Goal: Answer question/provide support

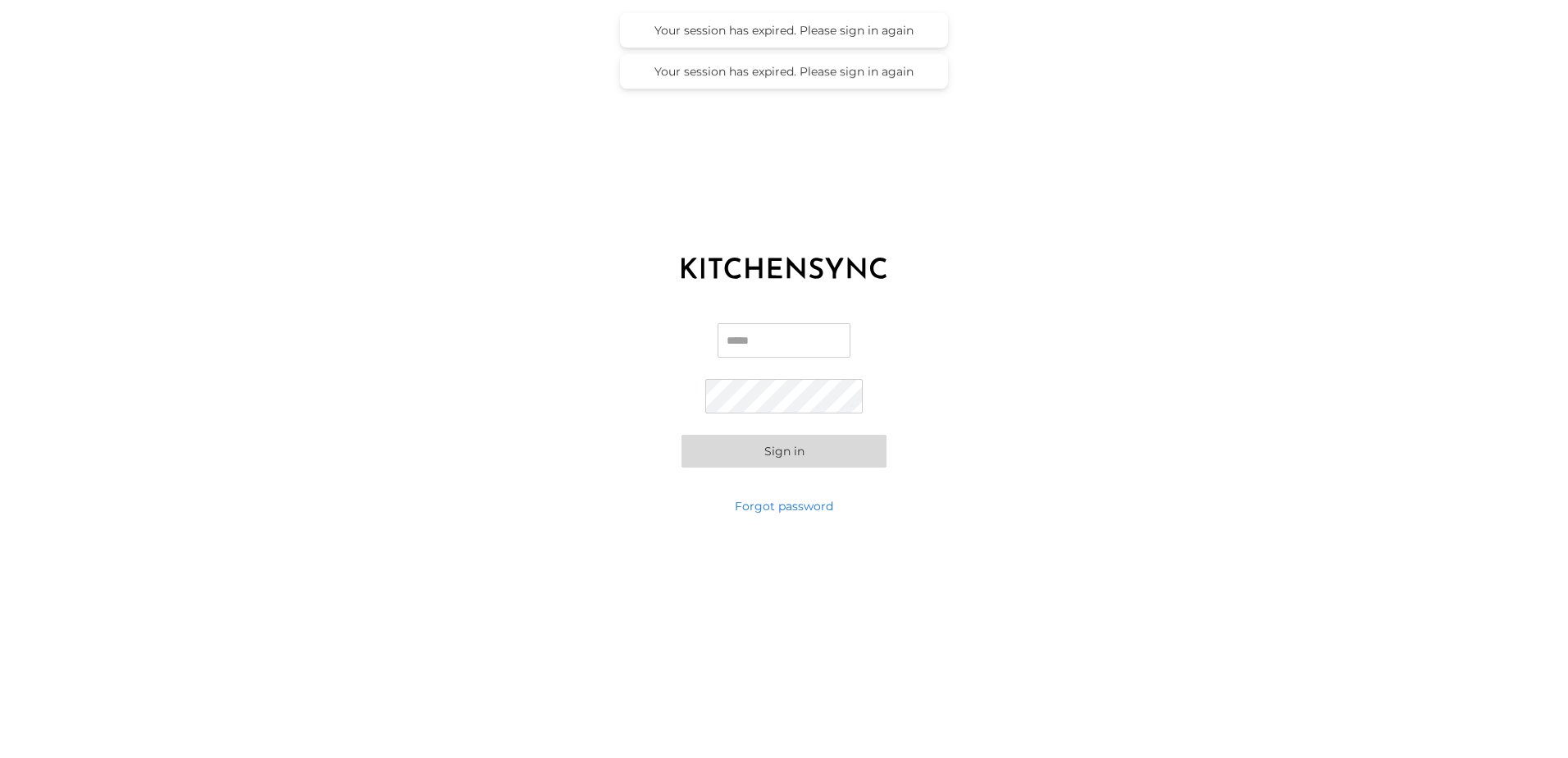
type input "**********"
click at [676, 458] on div "**********" at bounding box center [784, 395] width 1568 height 205
click at [693, 453] on button "Sign in" at bounding box center [784, 451] width 205 height 33
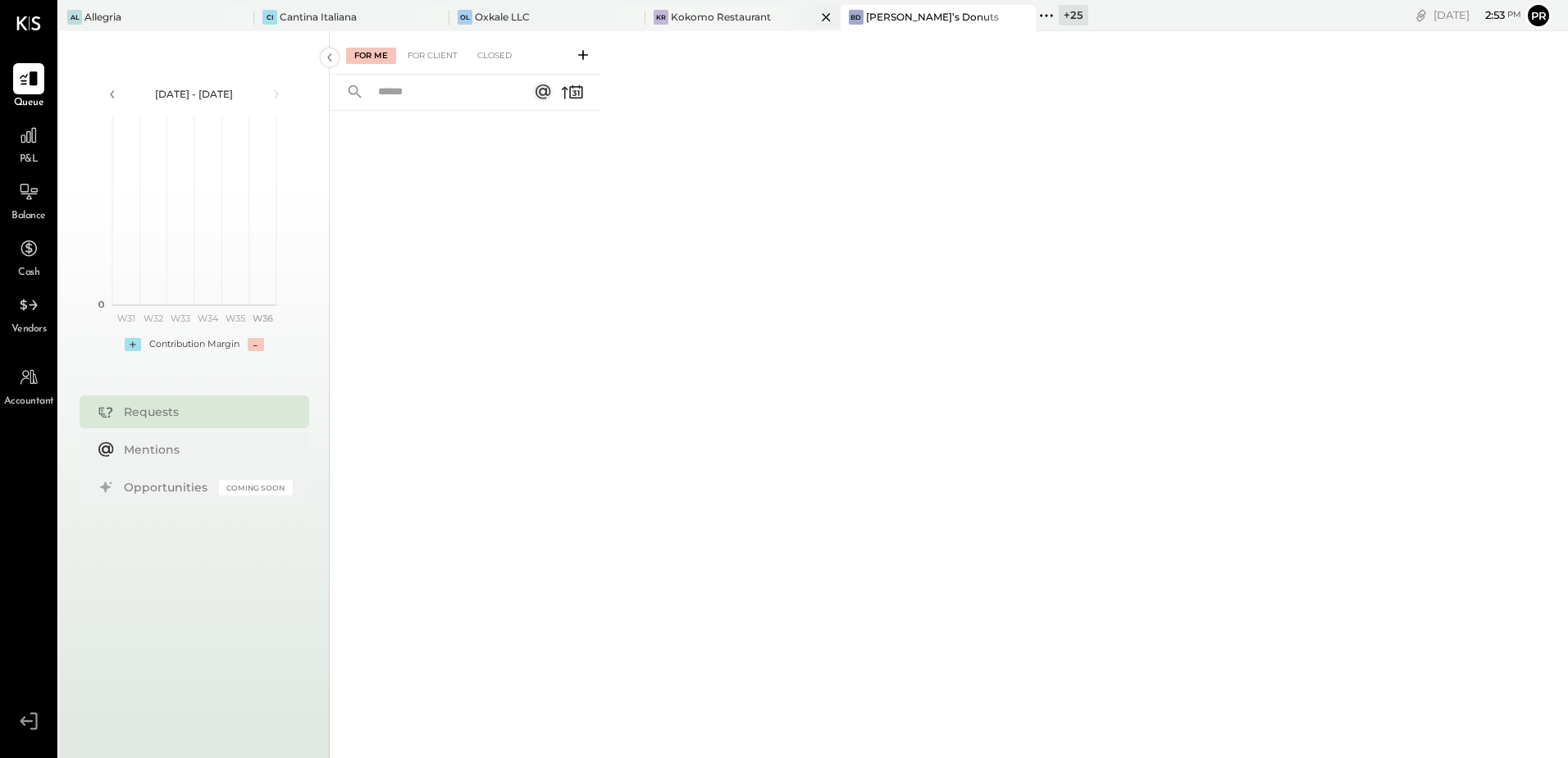
click at [738, 21] on div "Kokomo Restaurant" at bounding box center [720, 17] width 100 height 14
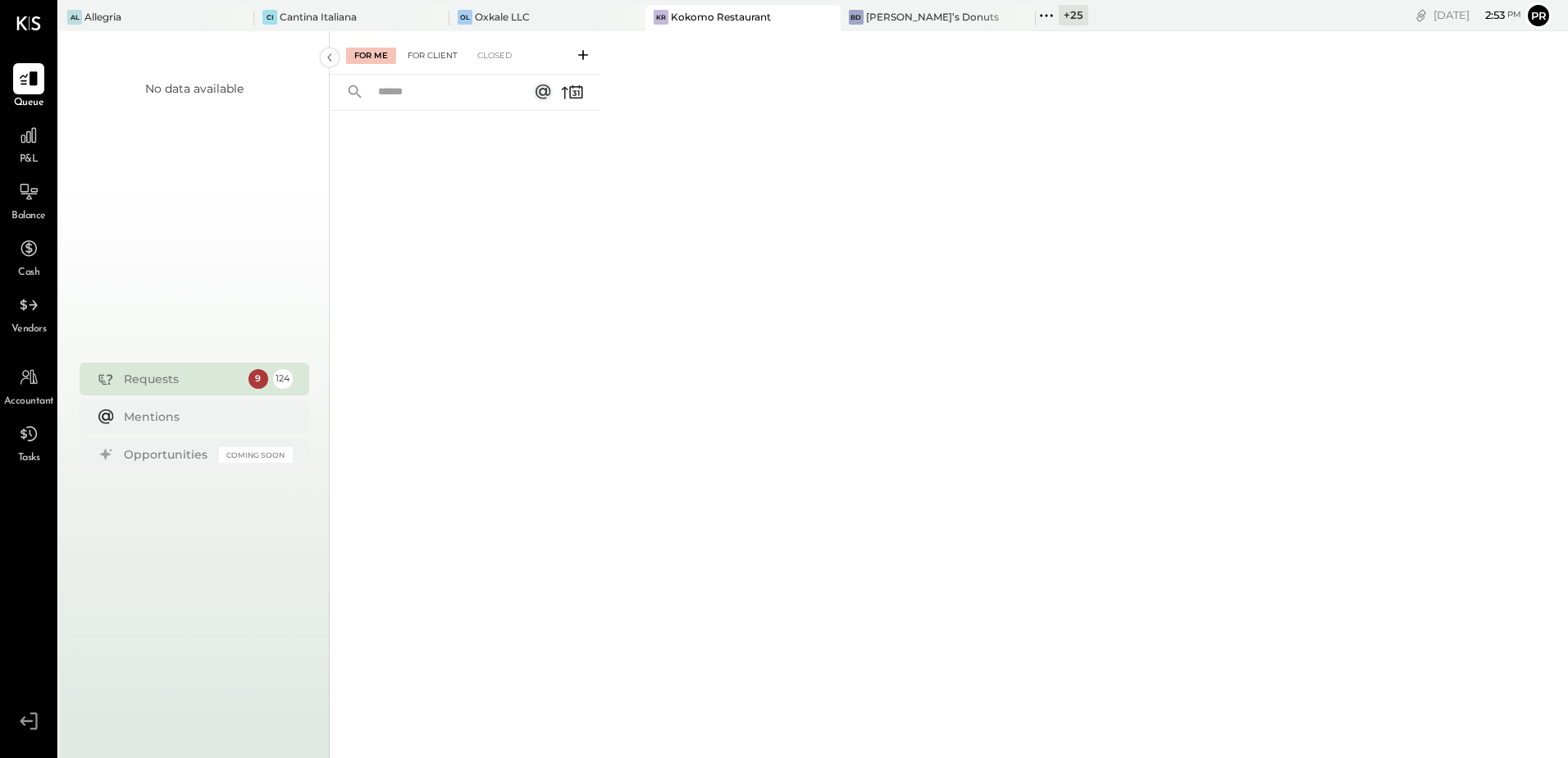
click at [433, 56] on div "For Client" at bounding box center [432, 55] width 66 height 17
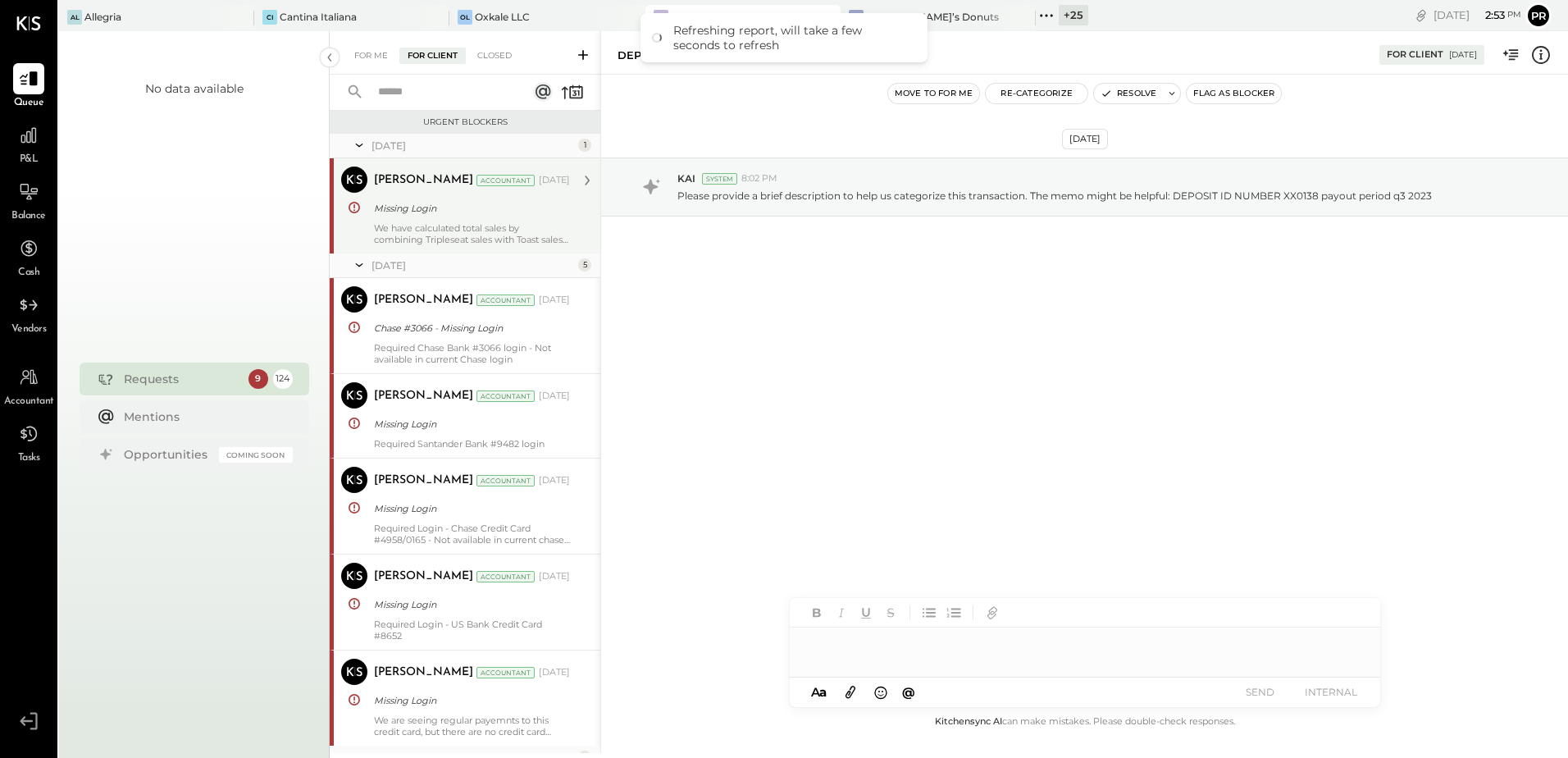
click at [483, 225] on div "We have calculated total sales by combining Tripleseat sales with Toast sales a…" at bounding box center [471, 234] width 196 height 23
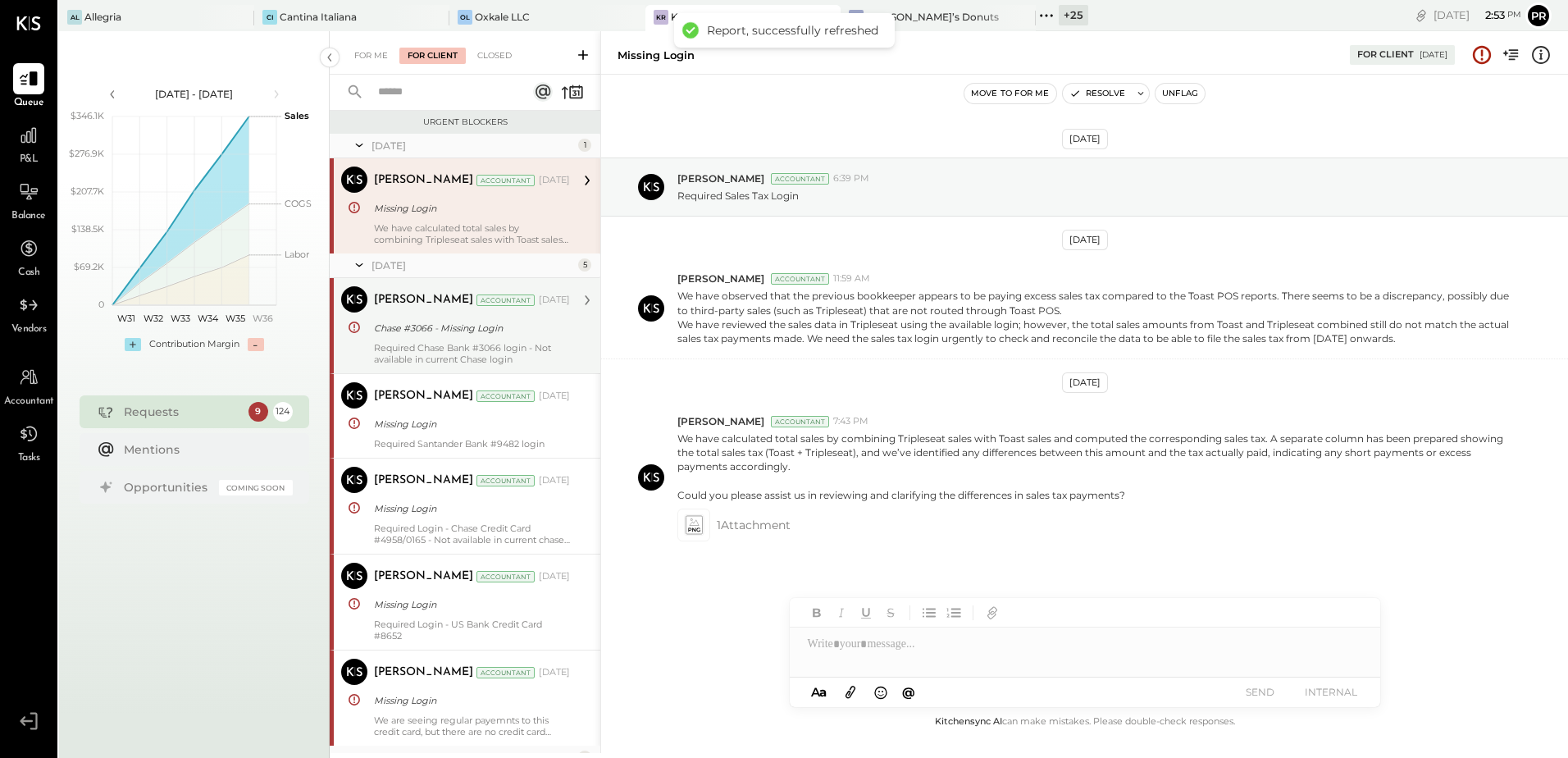
click at [451, 333] on div "Chase #3066 - Missing Login" at bounding box center [469, 328] width 191 height 17
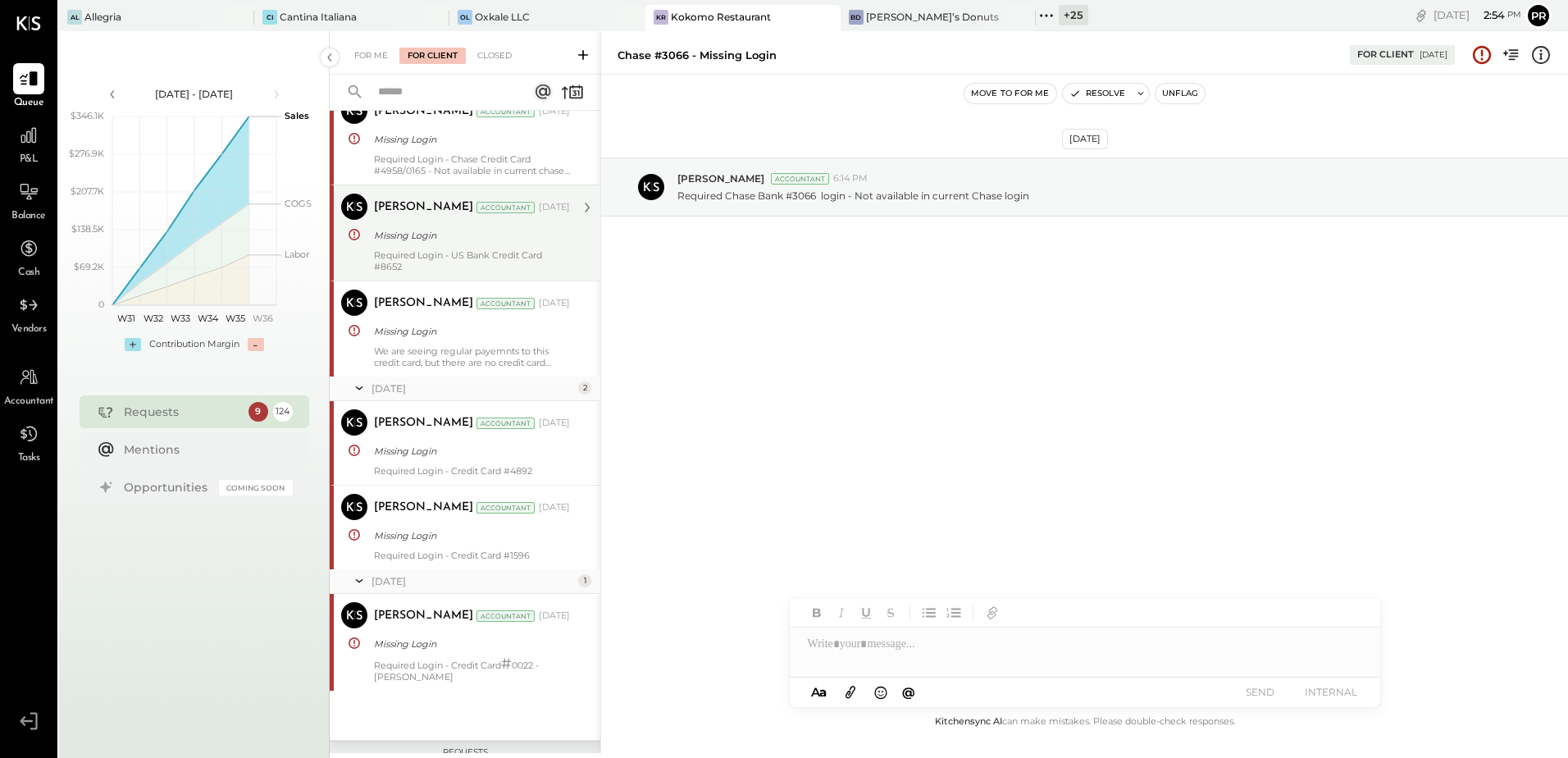
scroll to position [410, 0]
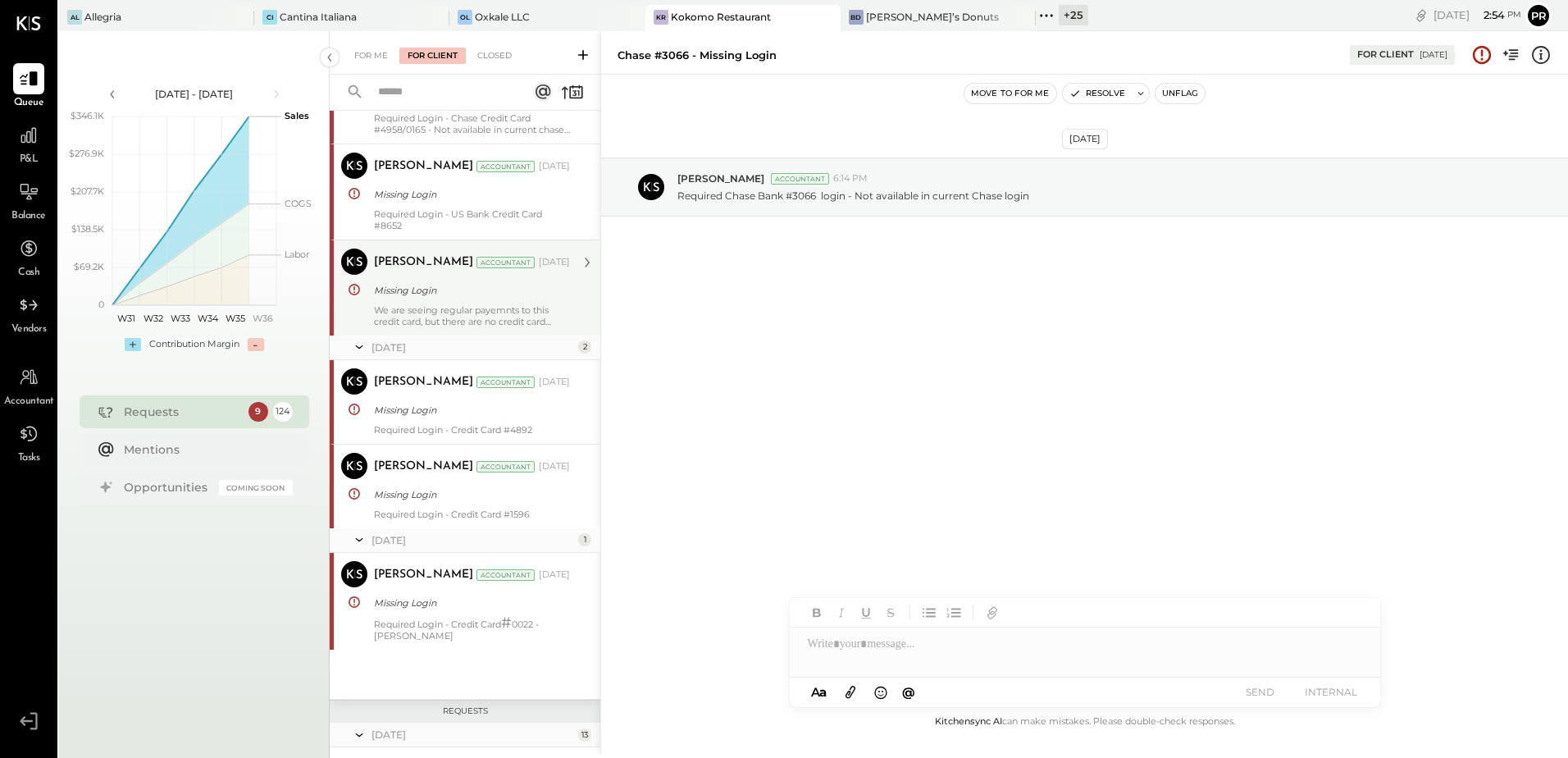
click at [509, 310] on div "We are seeing regular payemnts to this credit card, but there are no credit car…" at bounding box center [471, 316] width 196 height 23
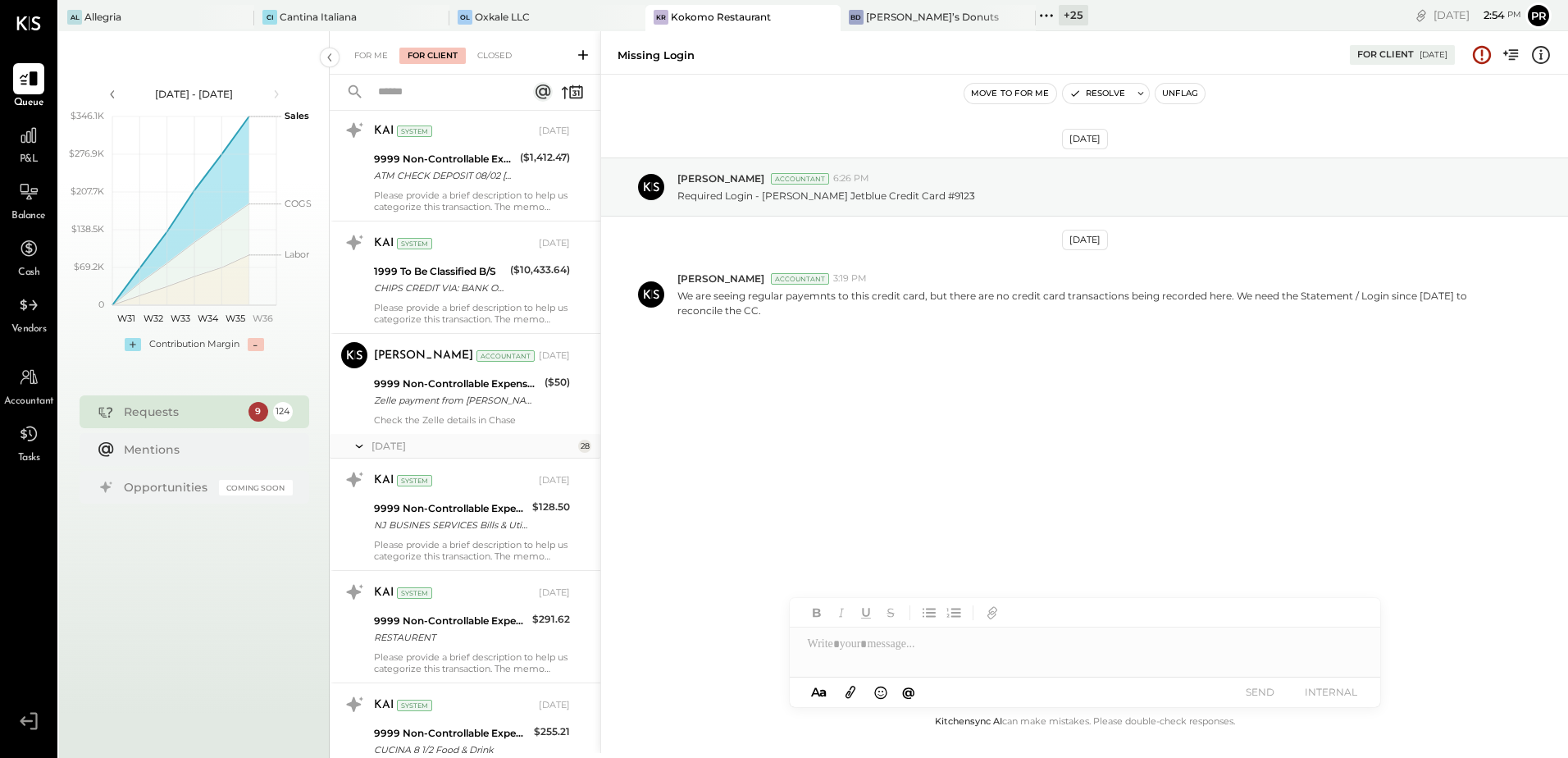
scroll to position [2214, 0]
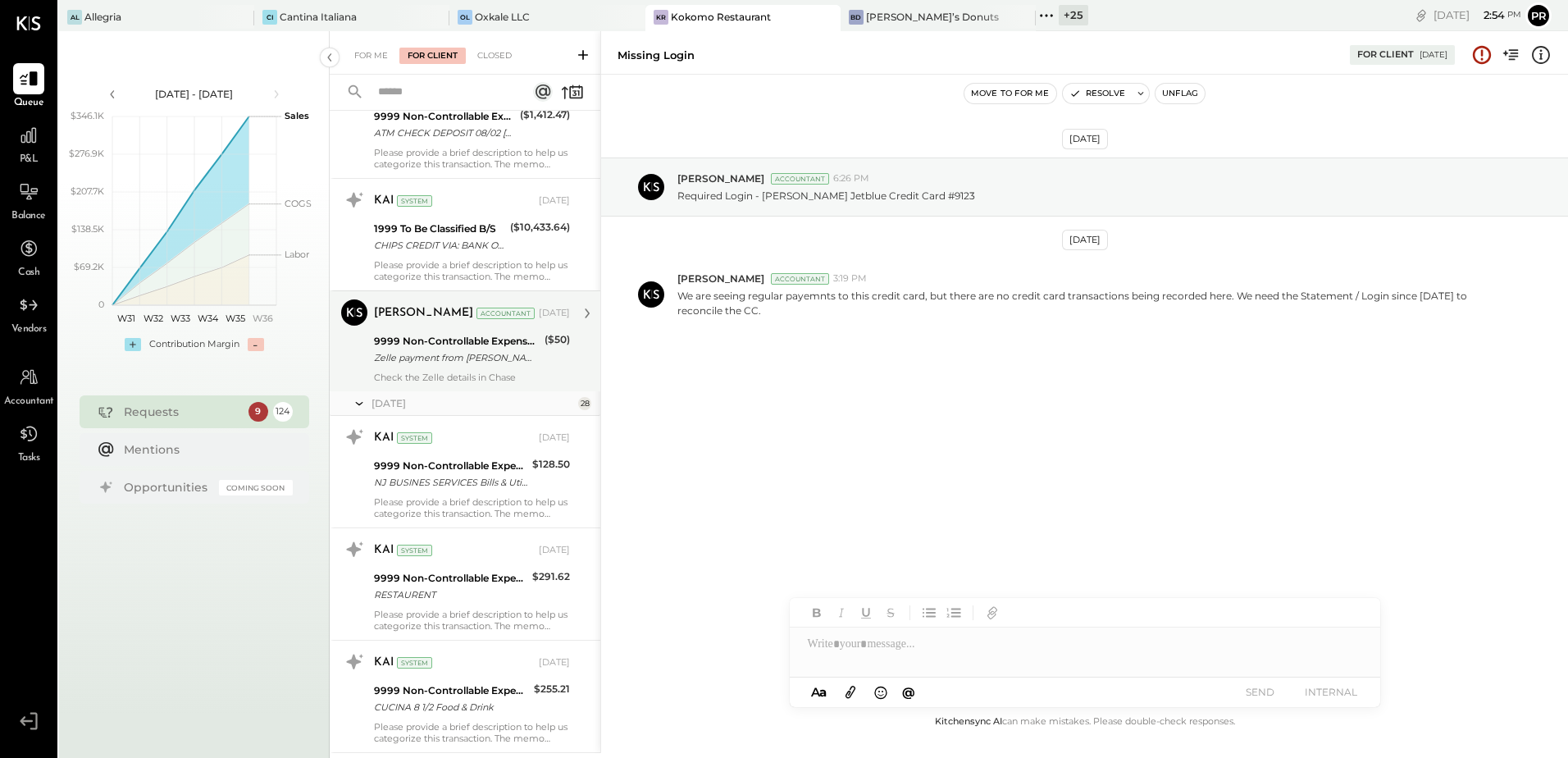
click at [473, 355] on div "Zelle payment from [PERSON_NAME] XXXXXXX5450" at bounding box center [456, 357] width 165 height 17
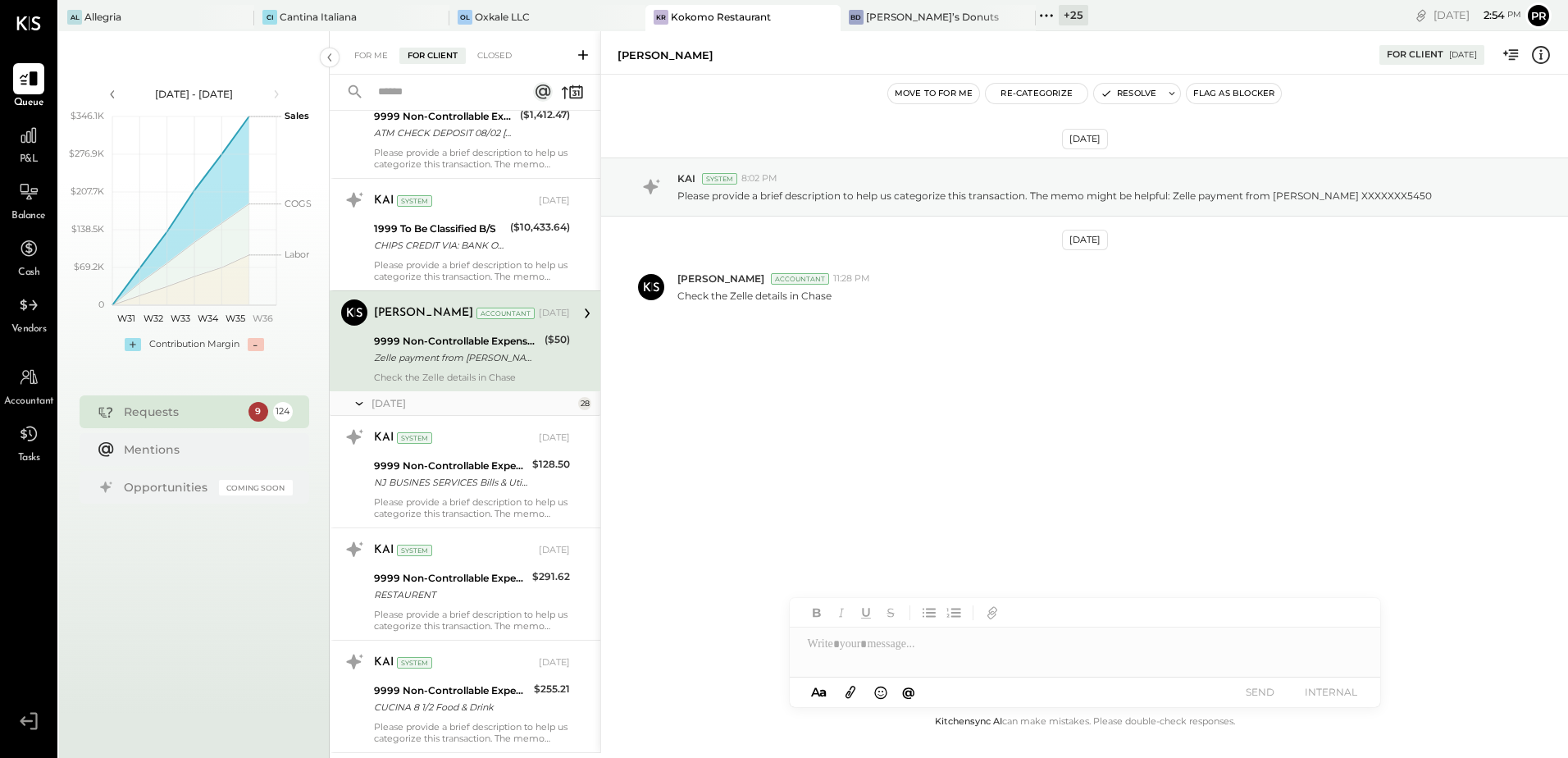
click at [1535, 57] on icon at bounding box center [1541, 55] width 21 height 21
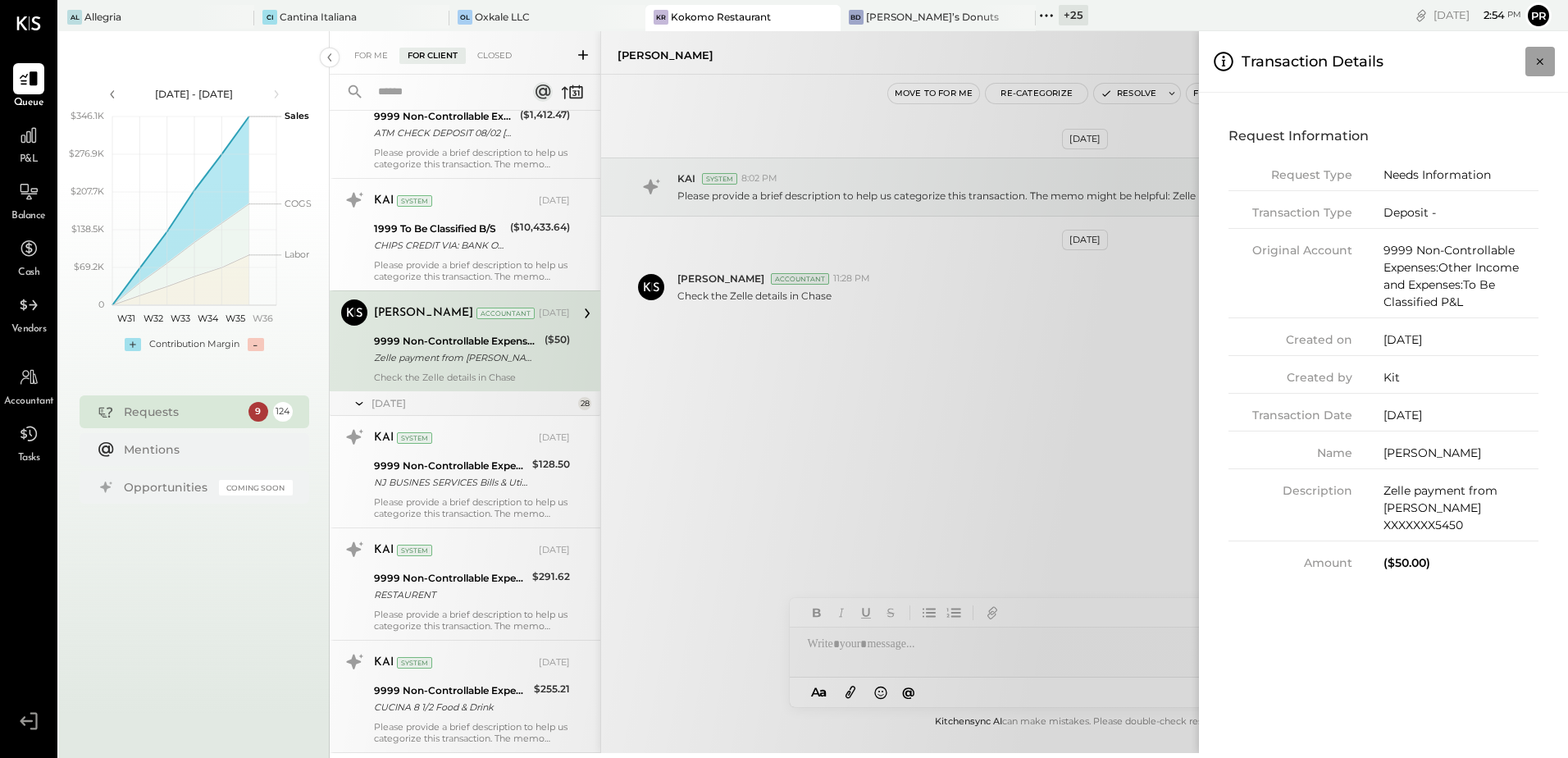
click at [1534, 60] on icon "Close panel" at bounding box center [1540, 61] width 17 height 17
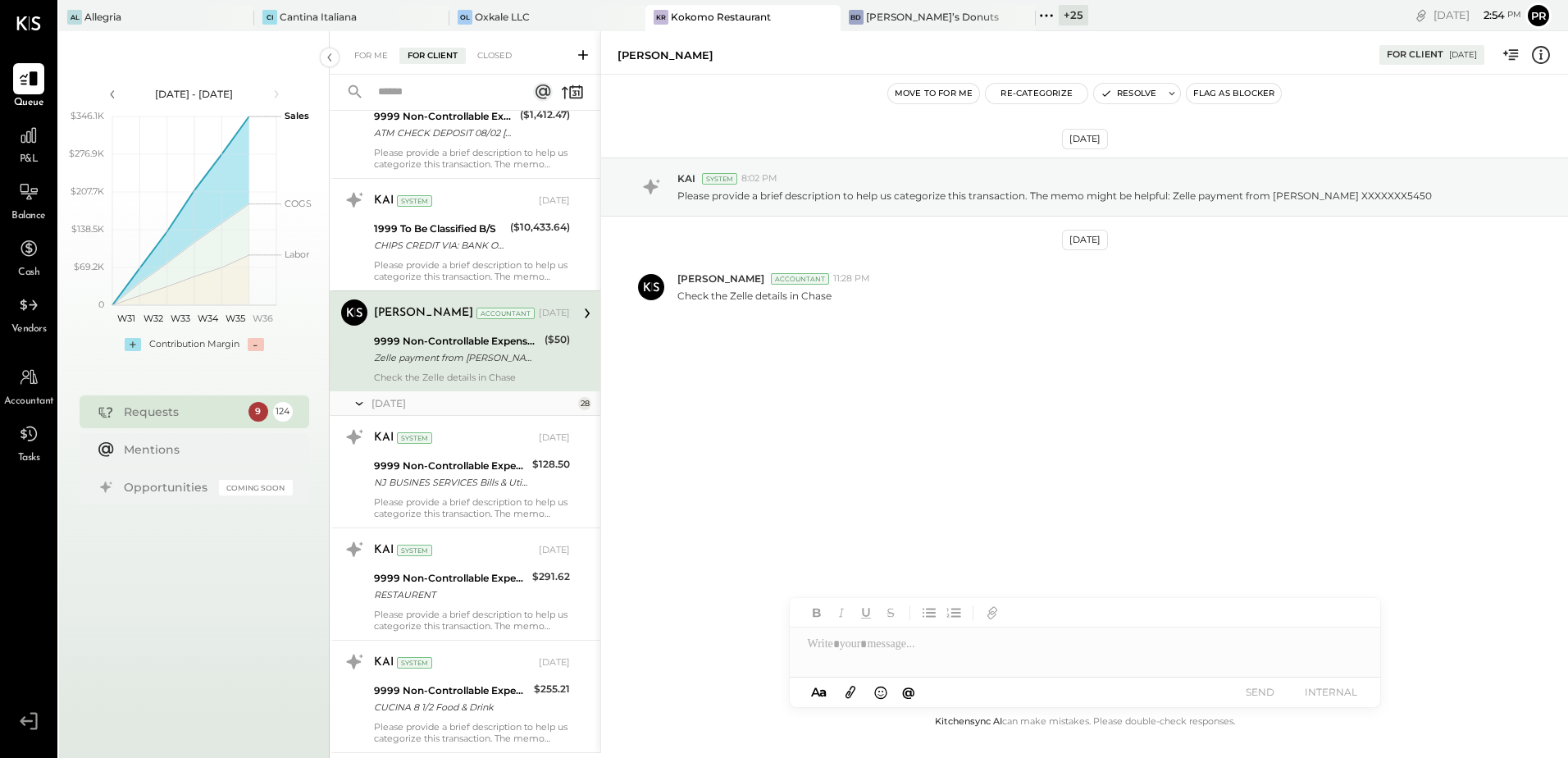
click at [1180, 496] on div "[DATE] KAI System 8:02 PM Please provide a brief description to help us categor…" at bounding box center [1084, 393] width 966 height 637
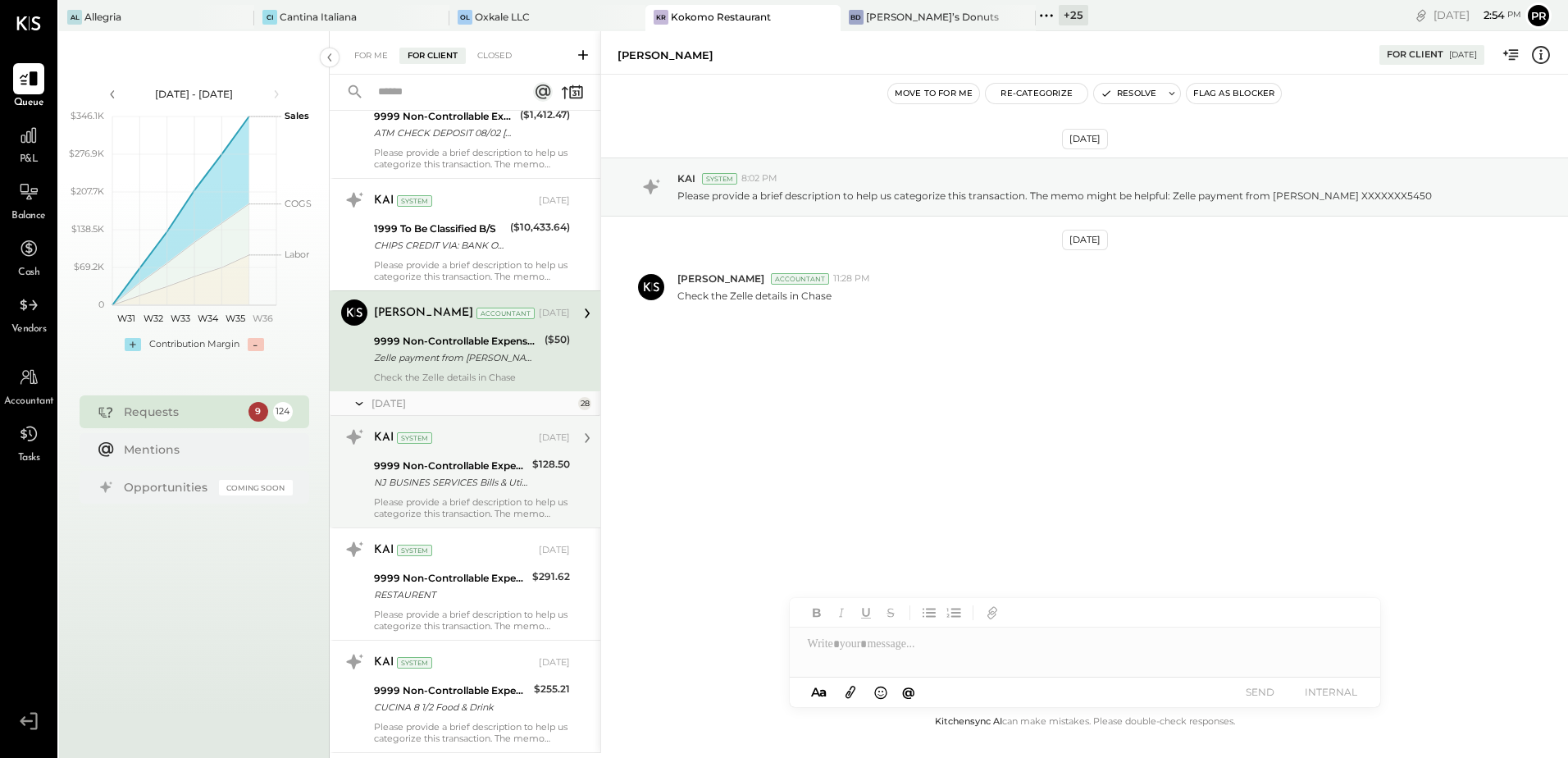
click at [470, 482] on div "NJ BUSINES SERVICES Bills & Utilities" at bounding box center [451, 482] width 154 height 17
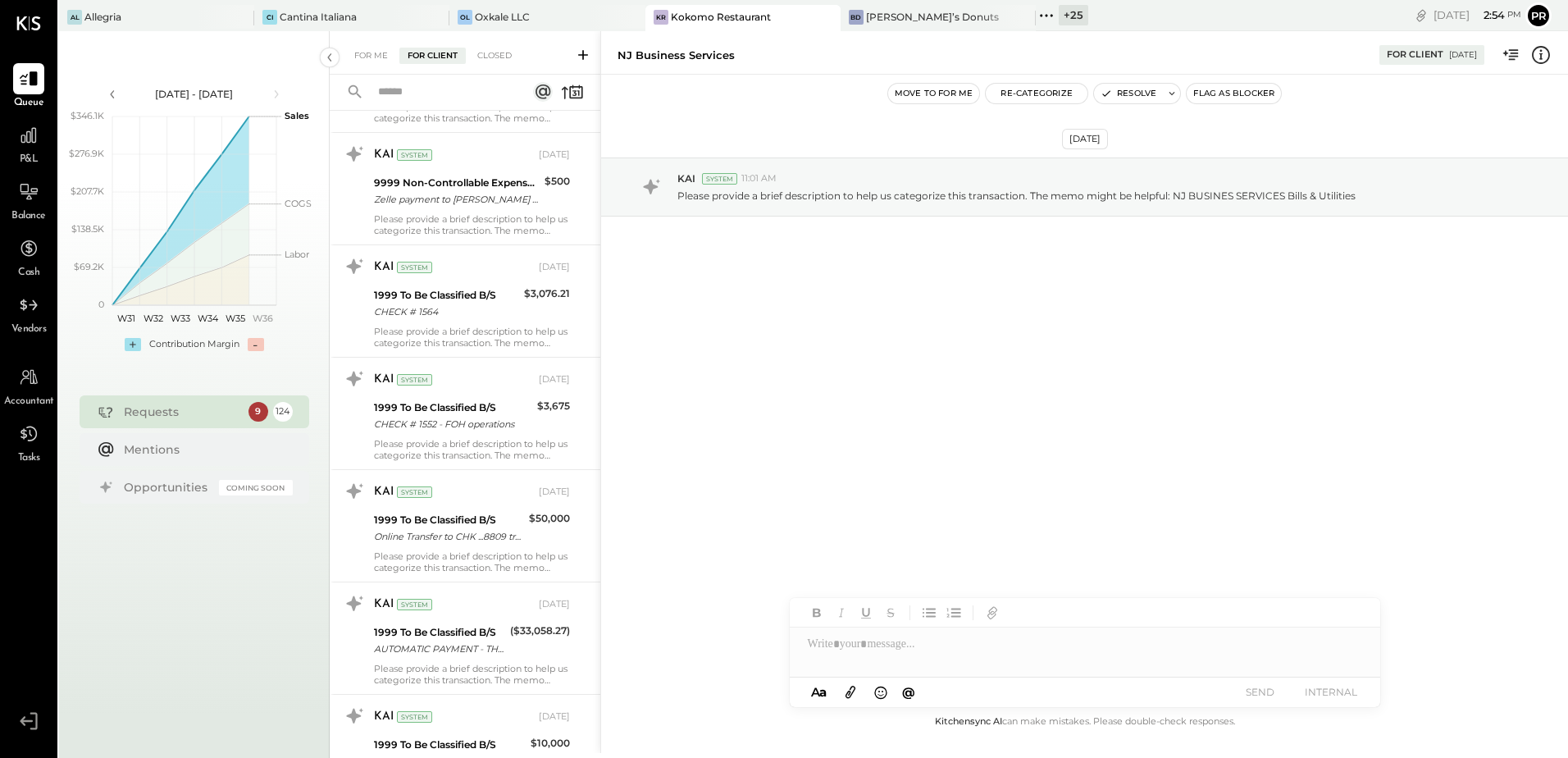
scroll to position [2951, 0]
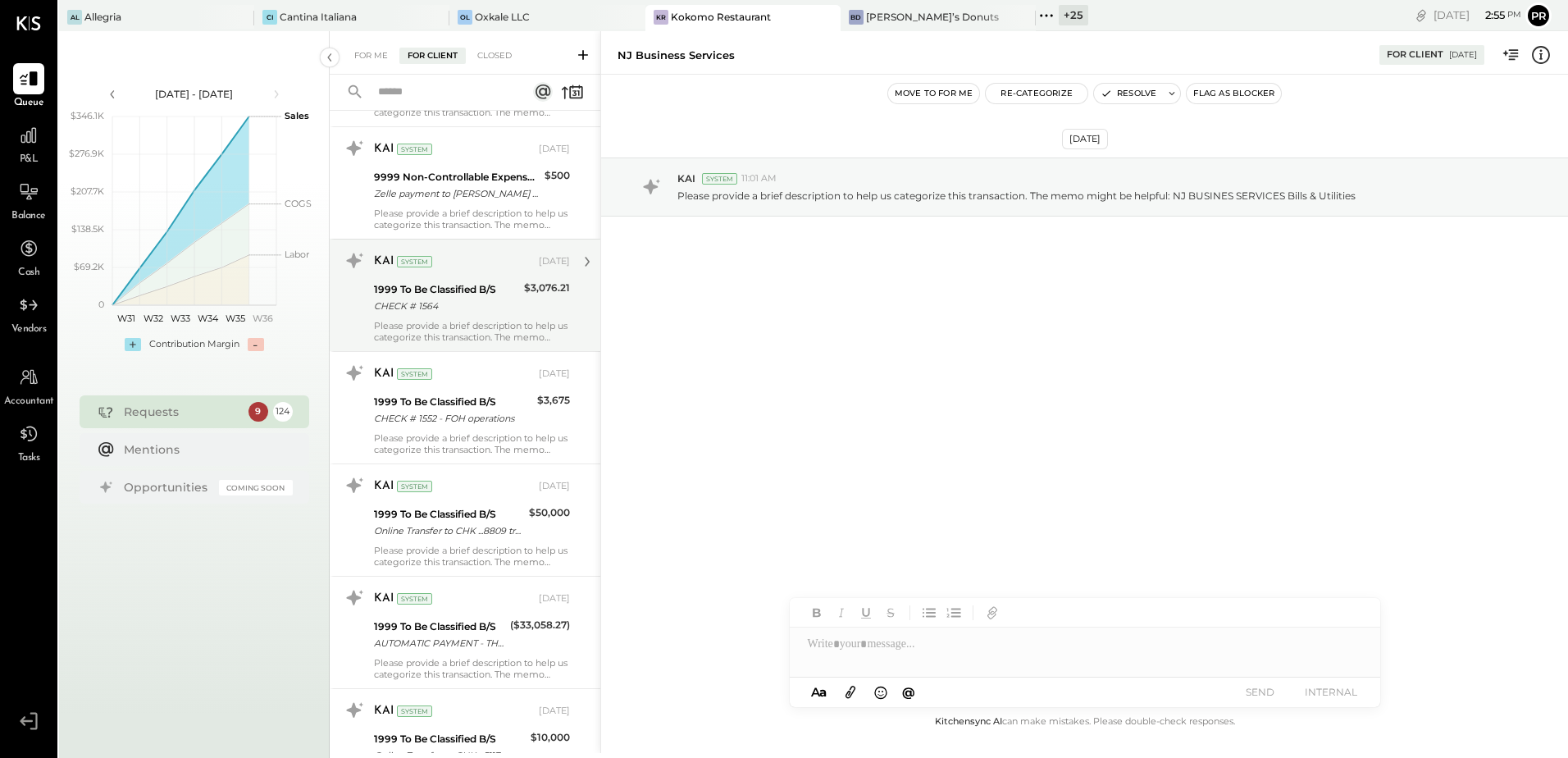
click at [480, 319] on div "KAI System [DATE] 1999 To Be Classified B/S CHECK # 1564 $3,076.21 Please provi…" at bounding box center [471, 295] width 196 height 95
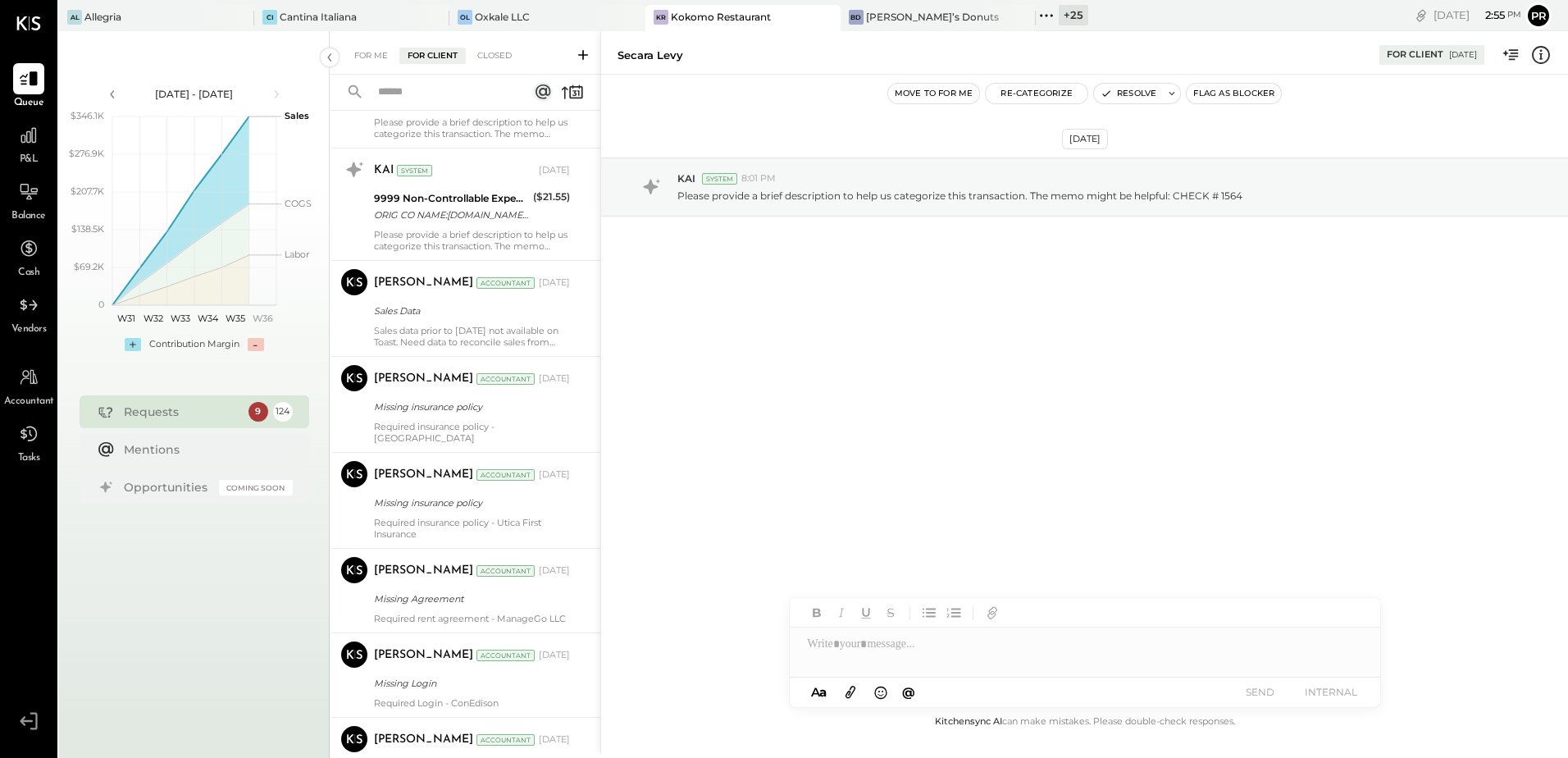
scroll to position [3772, 0]
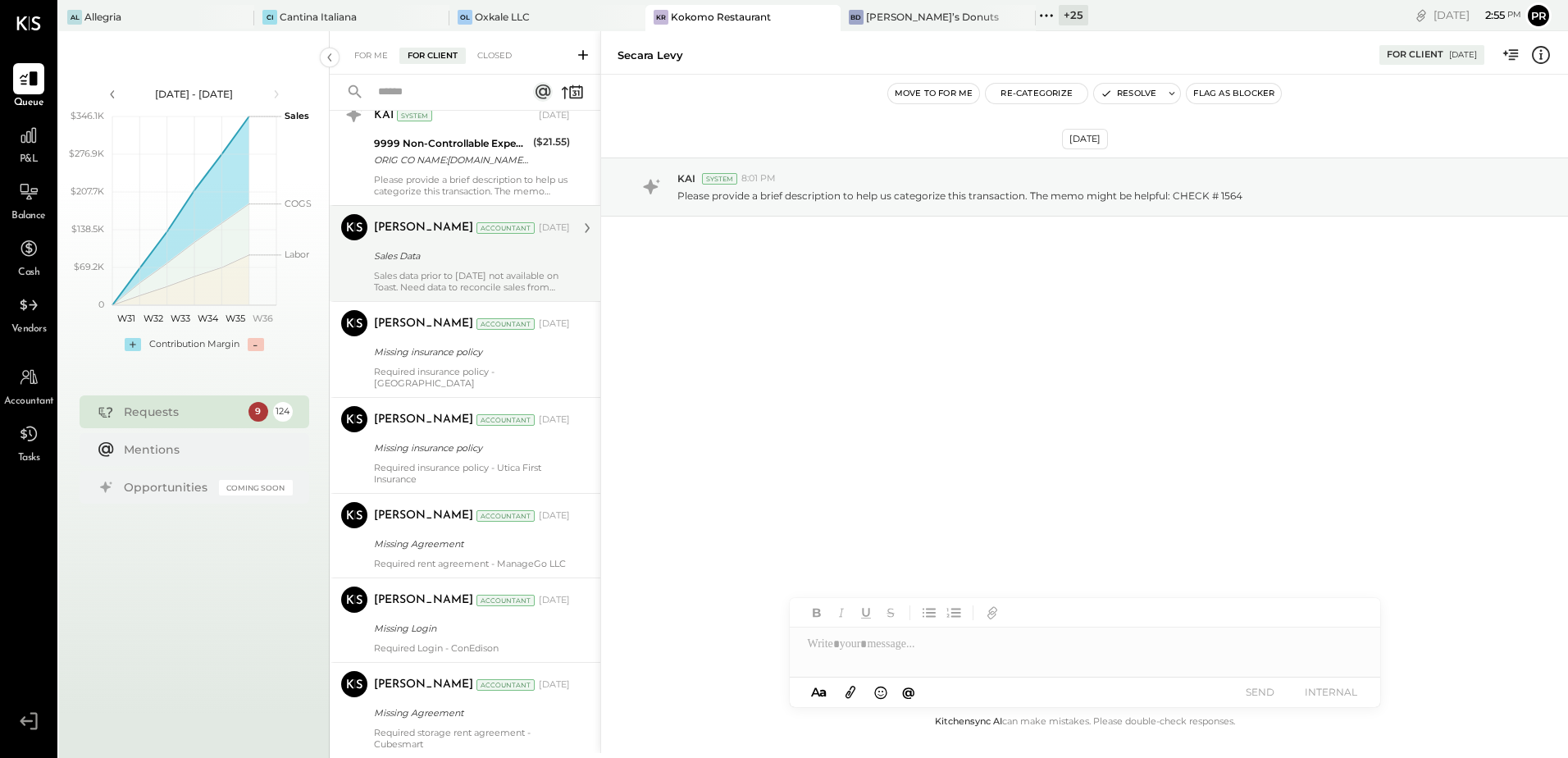
click at [488, 263] on div "Sales Data" at bounding box center [469, 255] width 191 height 17
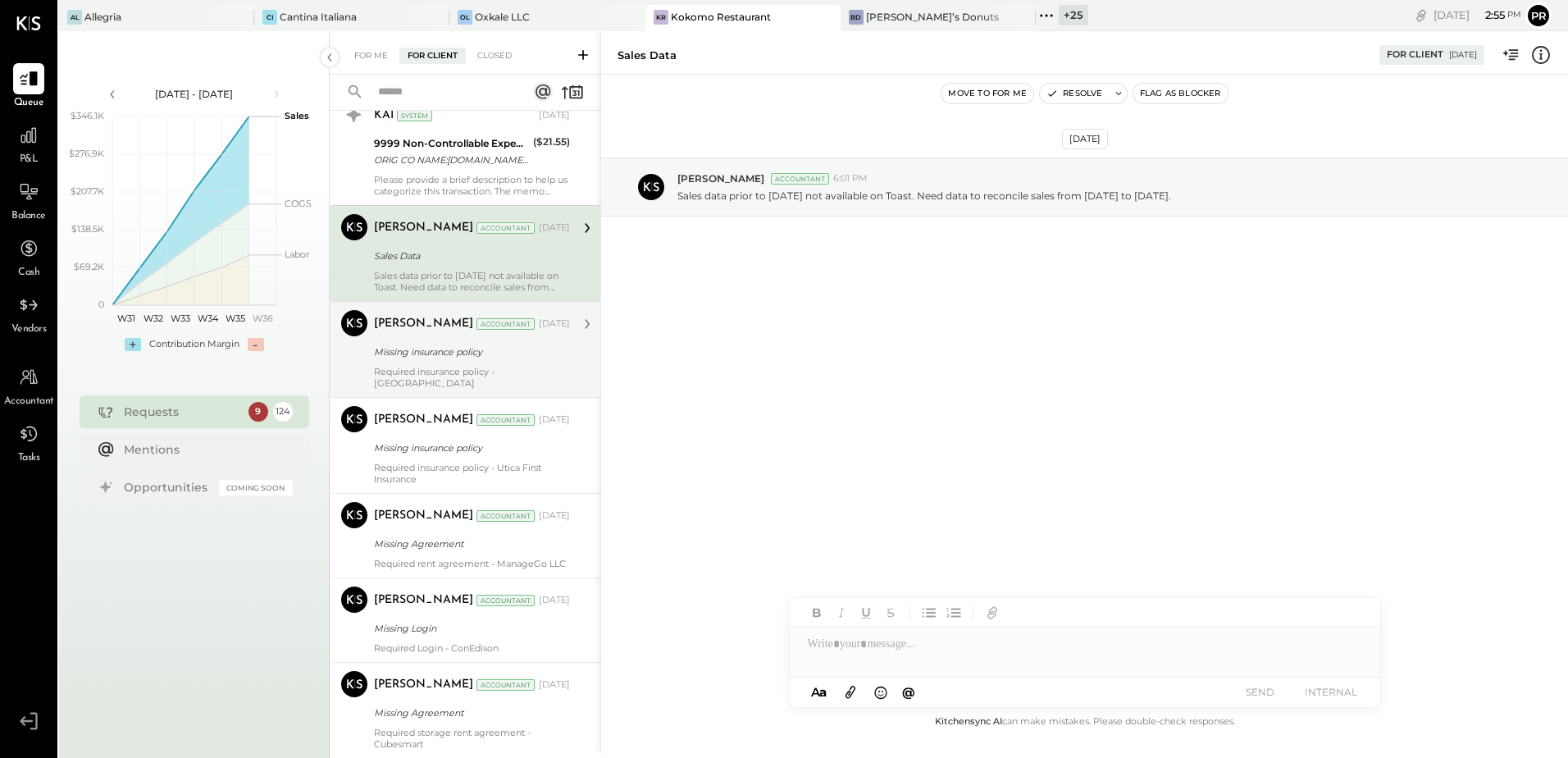
click at [488, 357] on div "Missing insurance policy" at bounding box center [469, 351] width 191 height 17
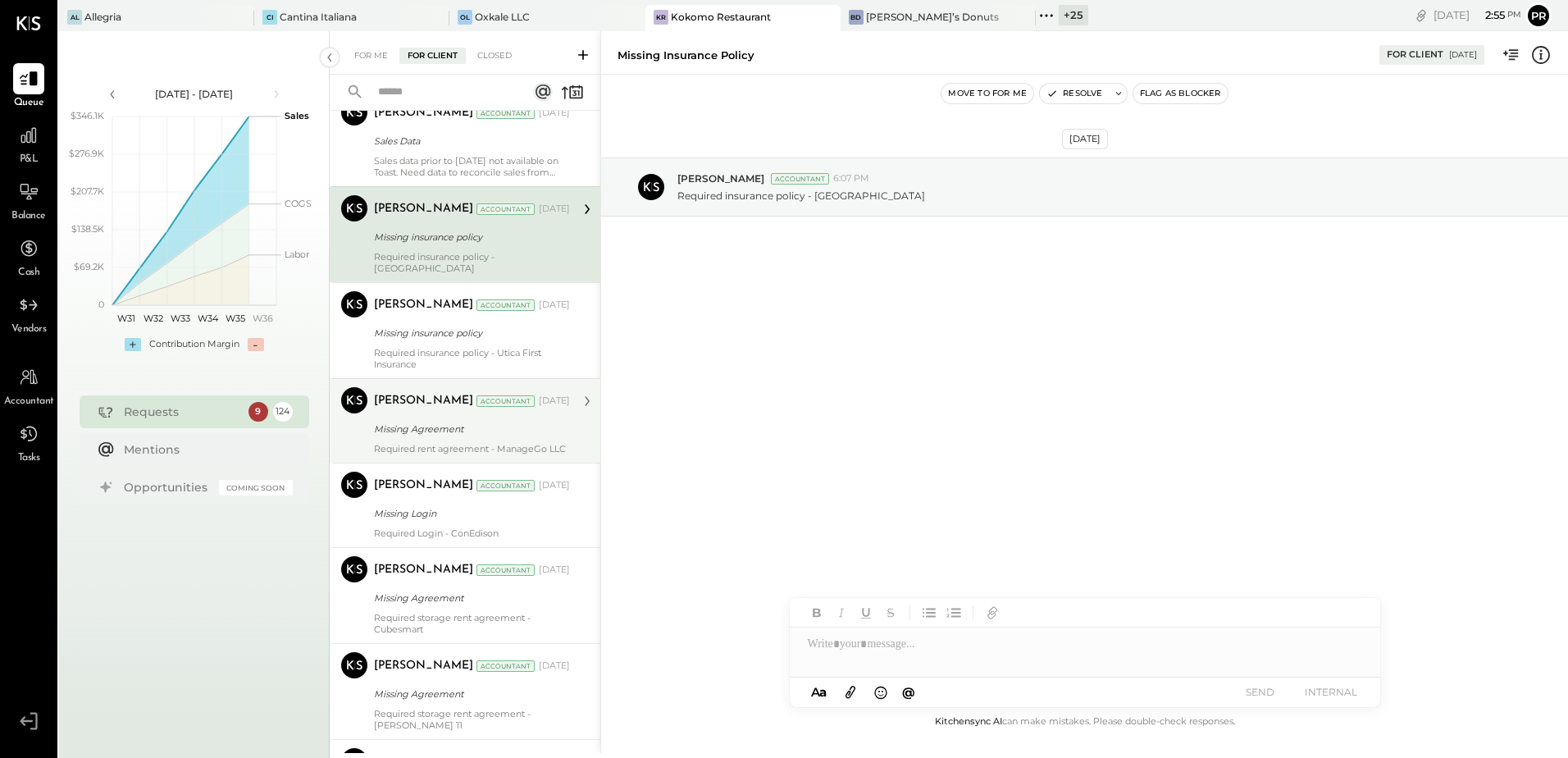
scroll to position [3936, 0]
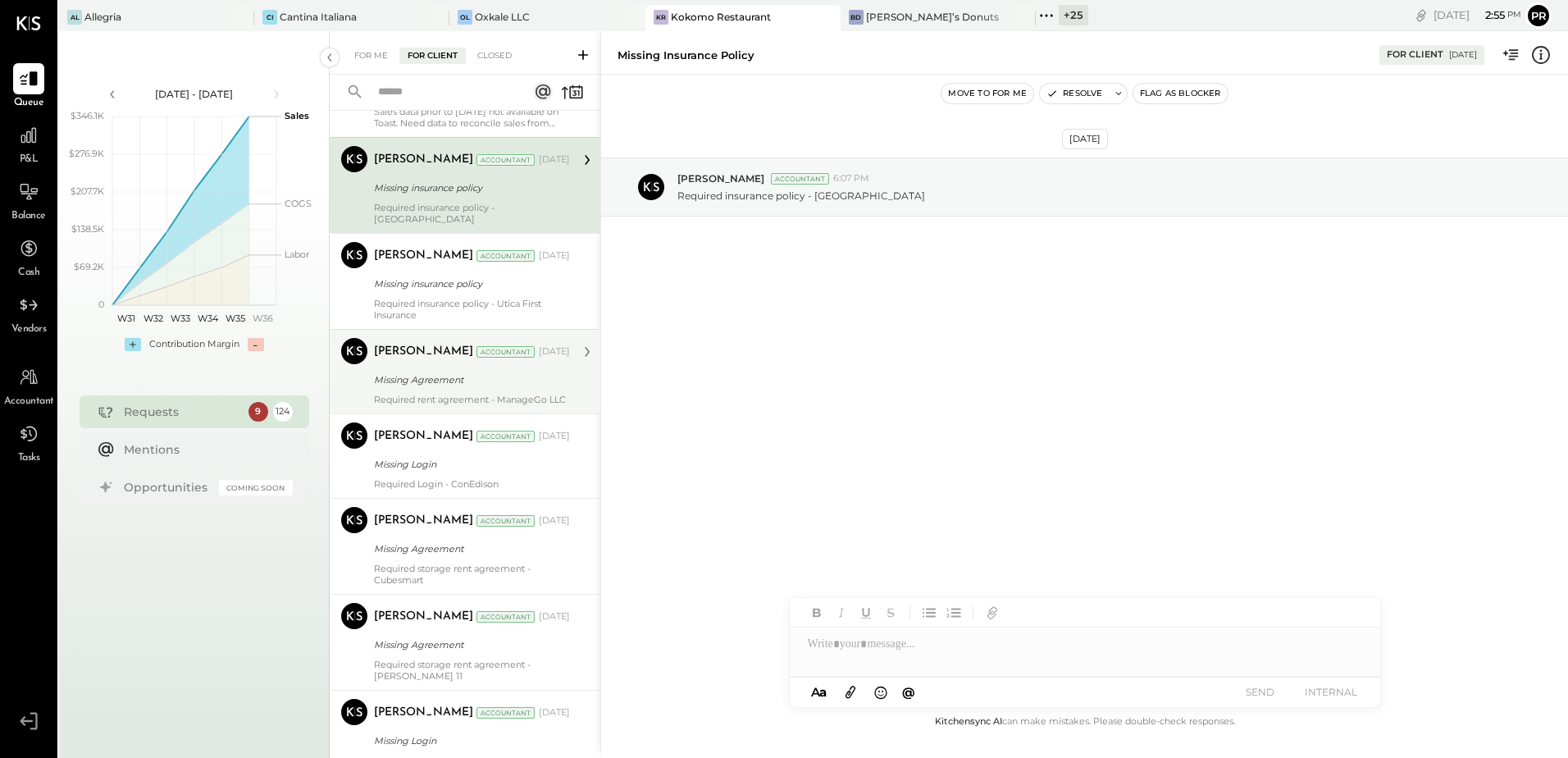
click at [526, 393] on div "Required rent agreement - ManageGo LLC" at bounding box center [471, 399] width 196 height 12
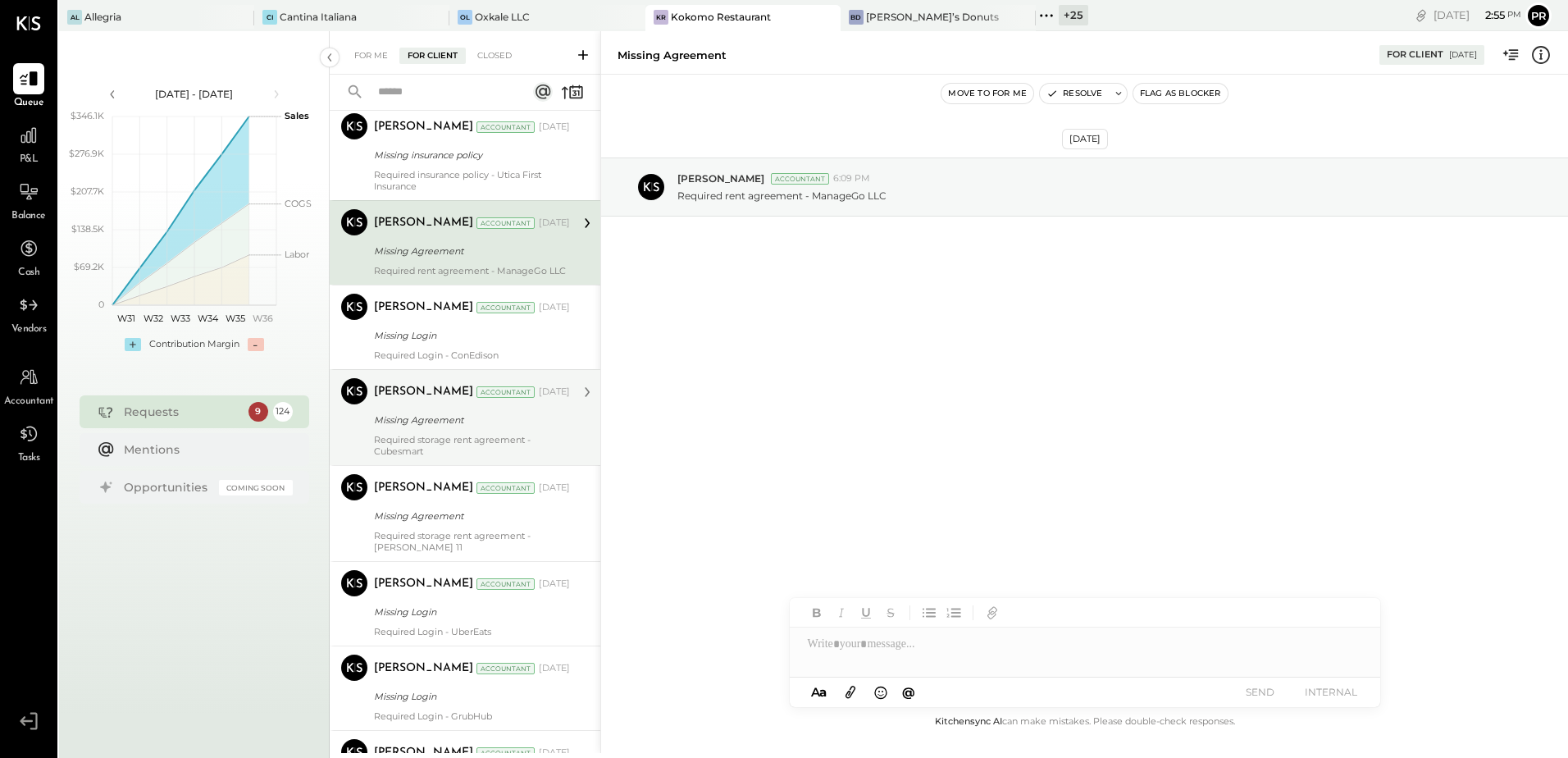
scroll to position [4099, 0]
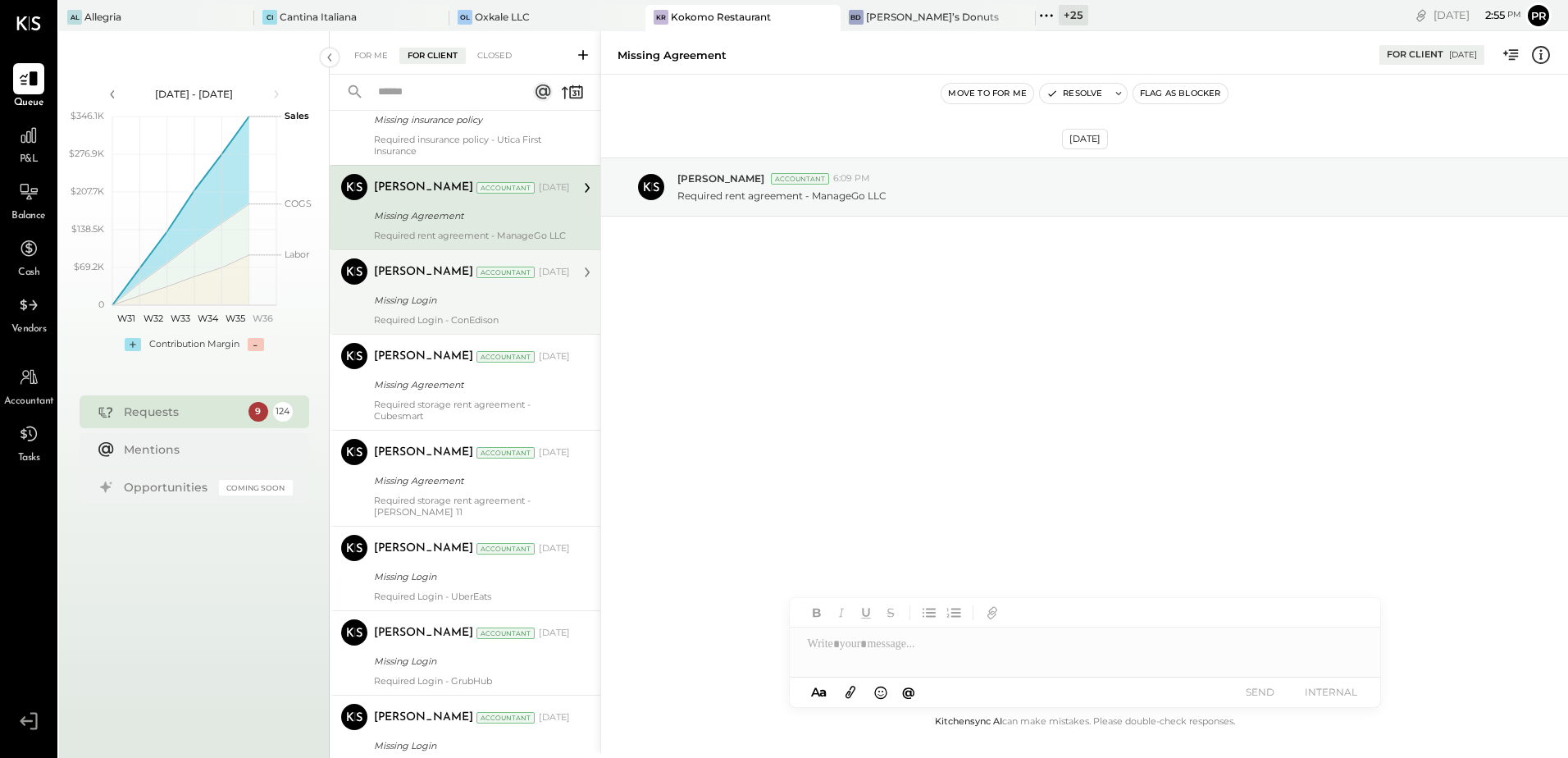
click at [513, 317] on div "Required Login - ConEdison" at bounding box center [471, 320] width 196 height 12
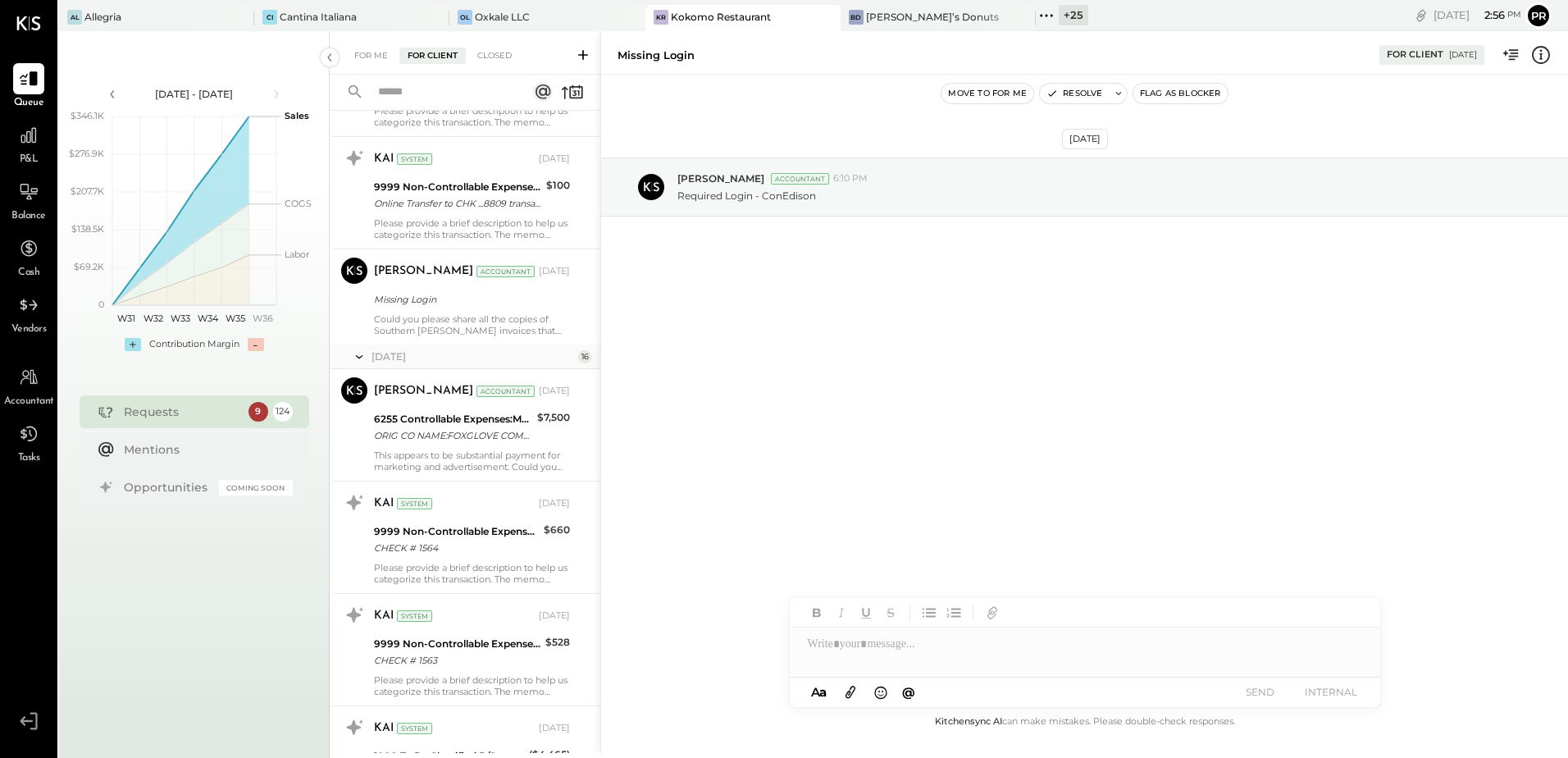
scroll to position [5903, 0]
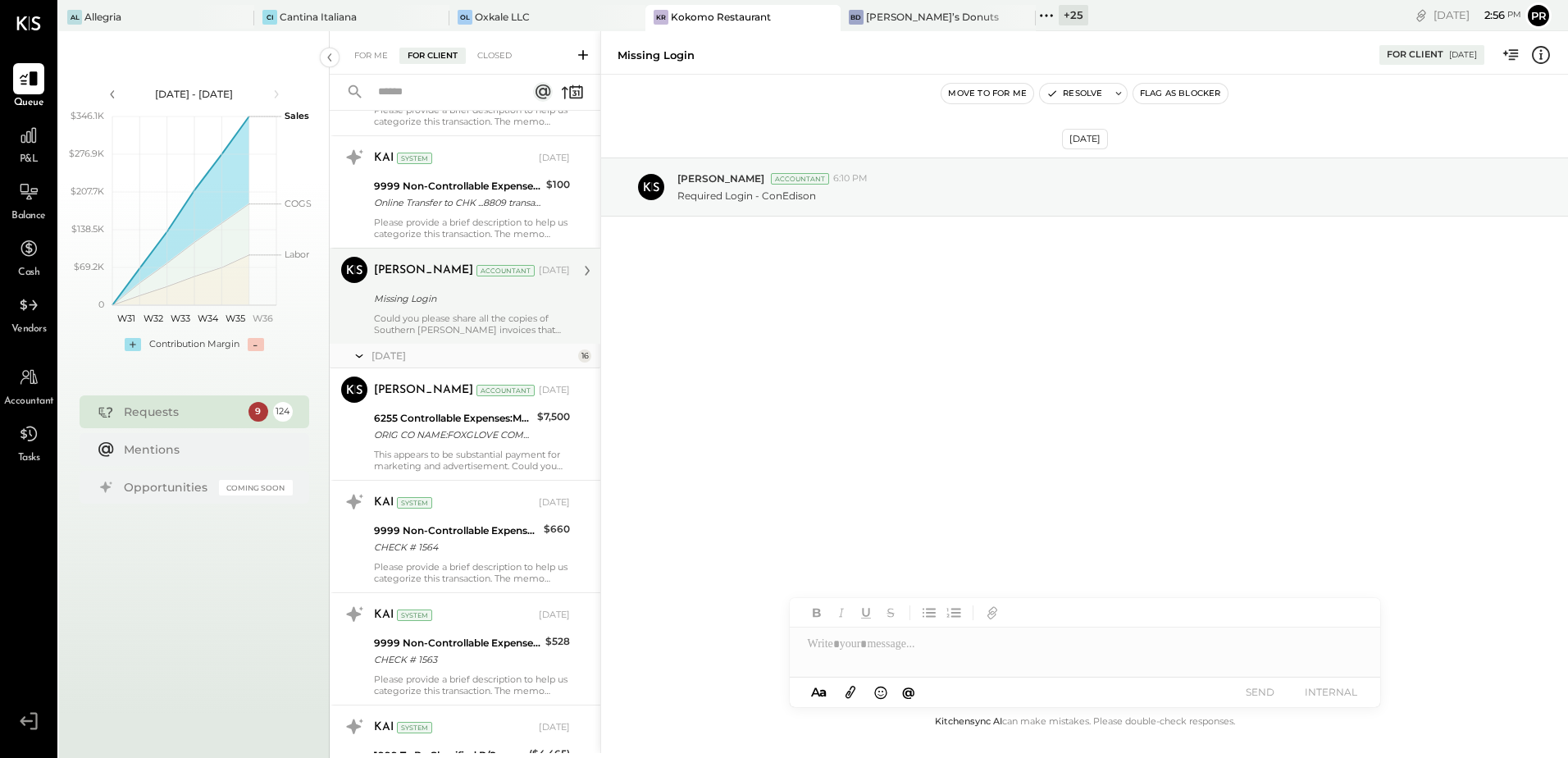
click at [485, 336] on div "Could you please share all the copies of Southern [PERSON_NAME] invoices that y…" at bounding box center [471, 324] width 196 height 23
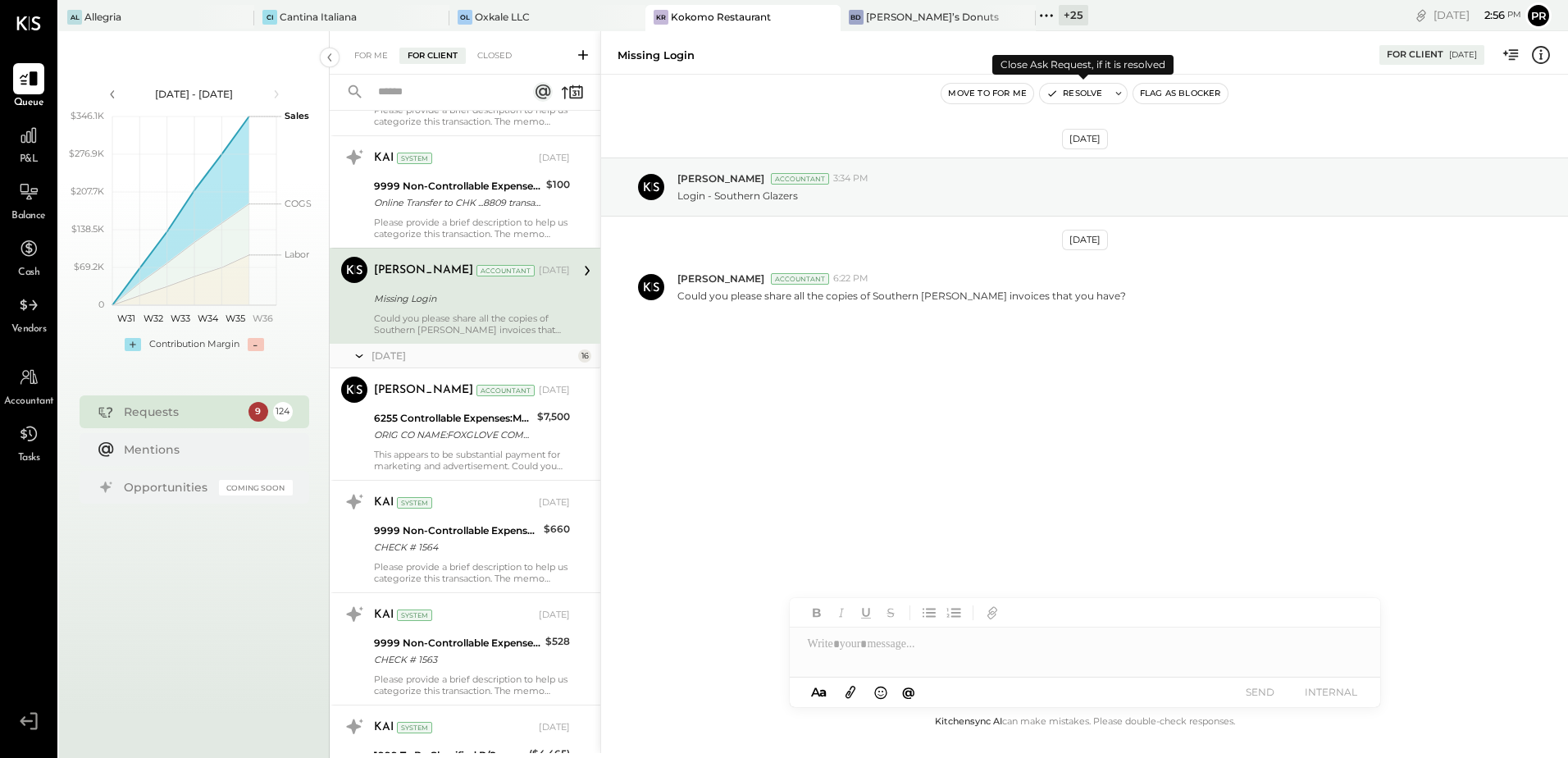
click at [1088, 90] on button "Resolve" at bounding box center [1074, 93] width 69 height 19
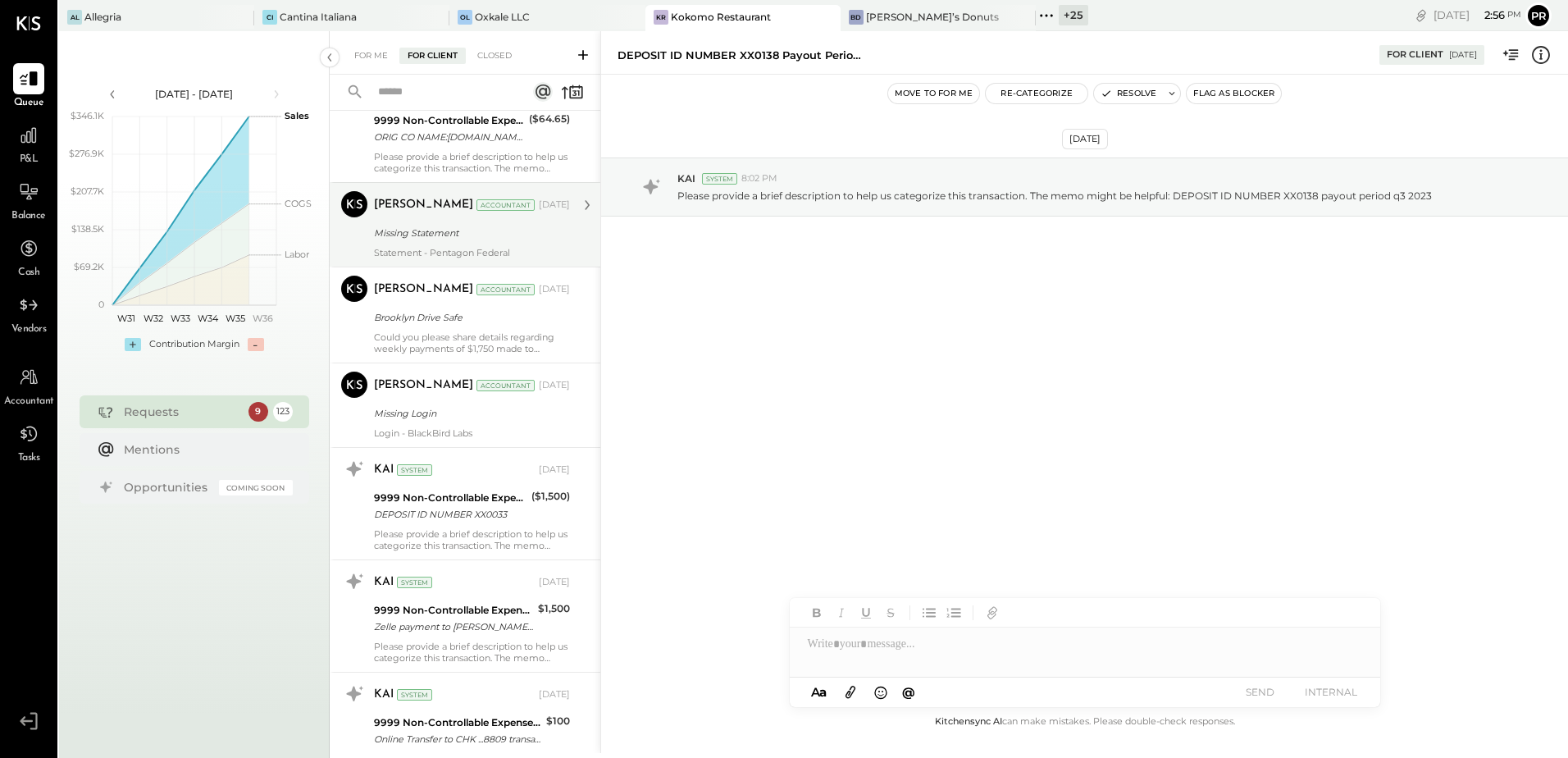
scroll to position [5371, 0]
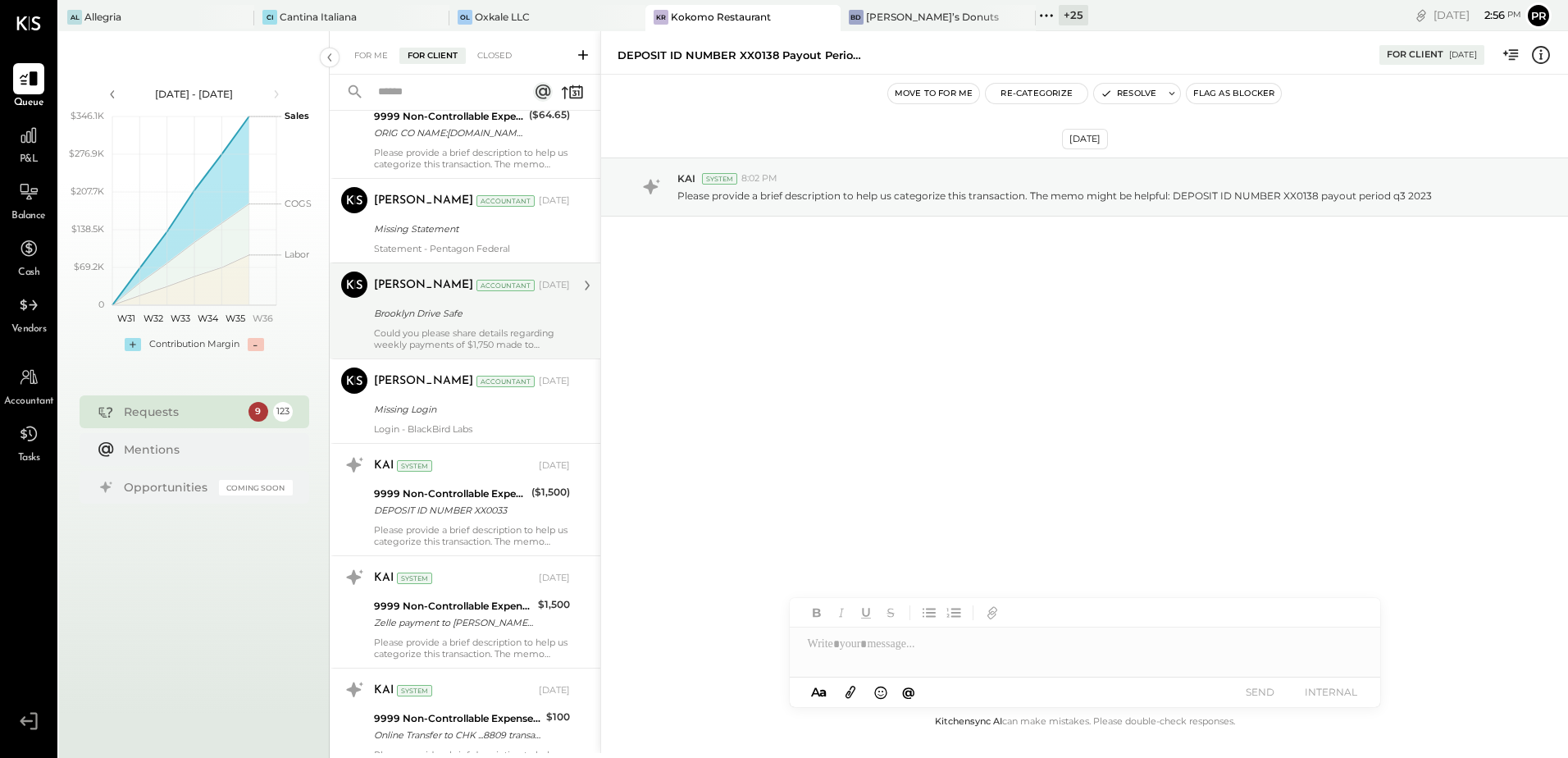
click at [489, 343] on div "Could you please share details regarding weekly payments of $1,750 made to [GEO…" at bounding box center [471, 339] width 196 height 23
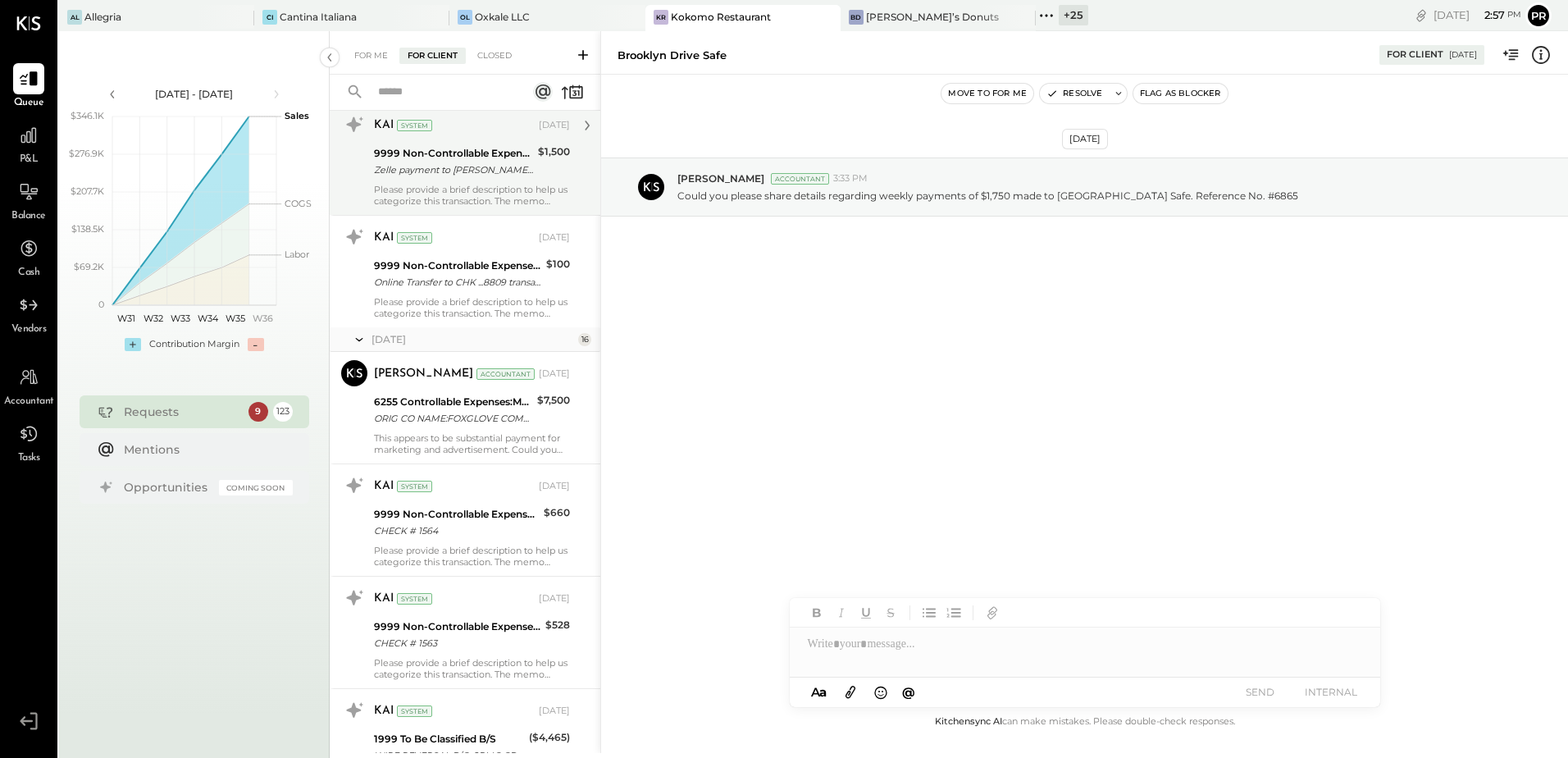
scroll to position [5864, 0]
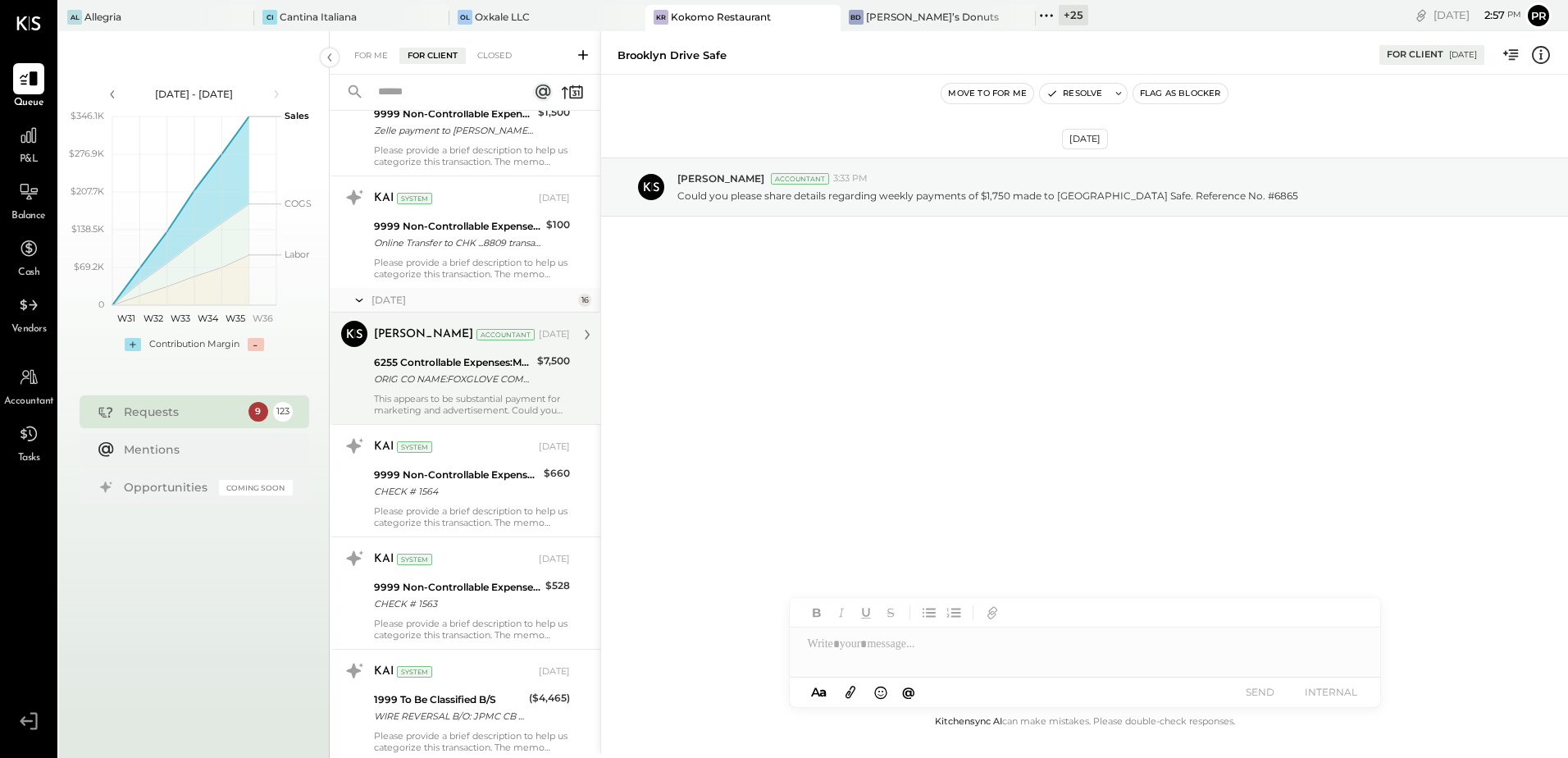
click at [477, 408] on div "This appears to be substantial payment for marketing and advertisement. Could y…" at bounding box center [471, 405] width 196 height 23
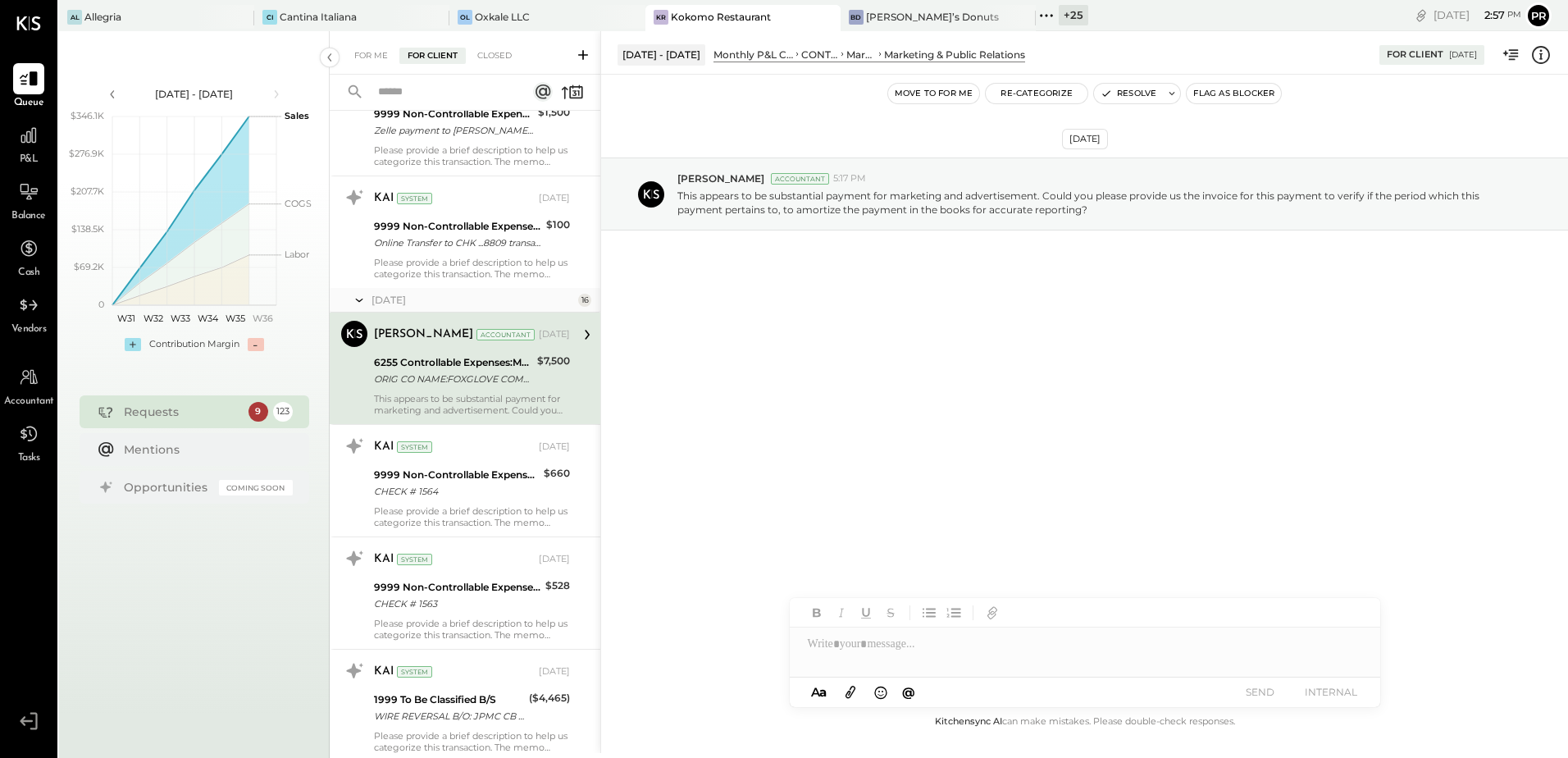
click at [1539, 53] on icon at bounding box center [1541, 55] width 21 height 21
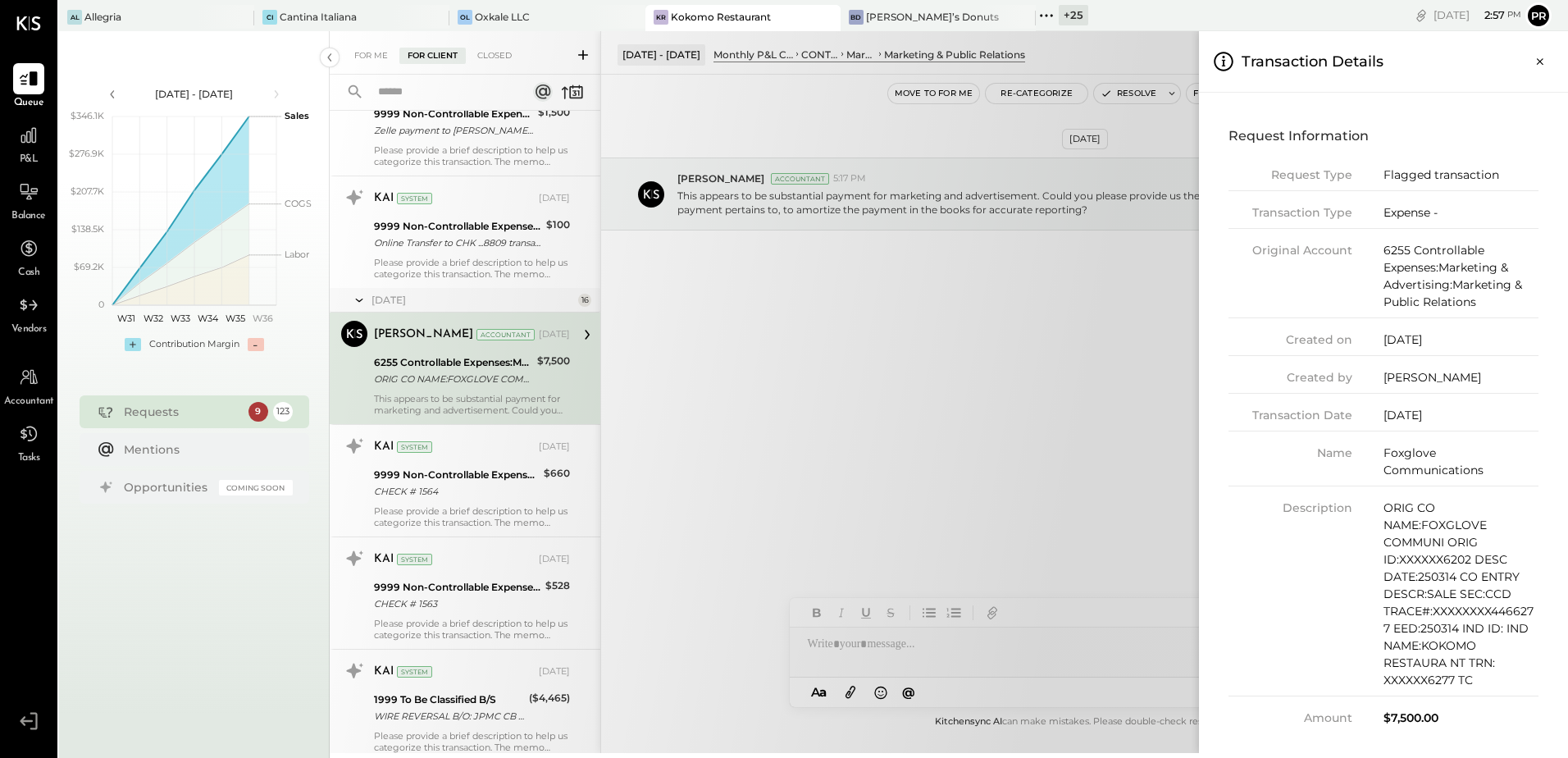
click at [925, 296] on div "For Me For Client Closed Urgent Blockers [DATE] 1 [PERSON_NAME] Accountant [PER…" at bounding box center [949, 392] width 1238 height 722
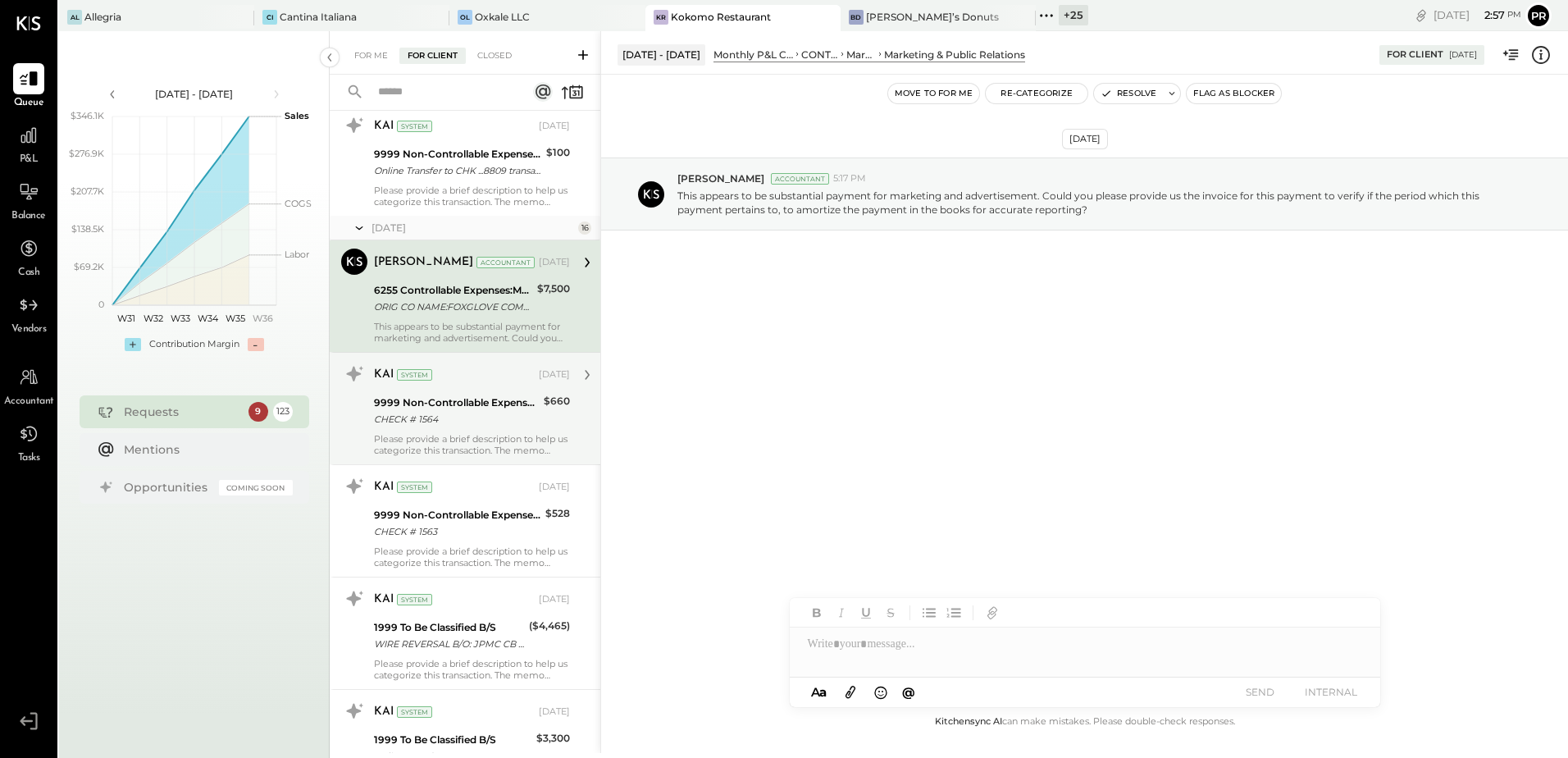
scroll to position [5945, 0]
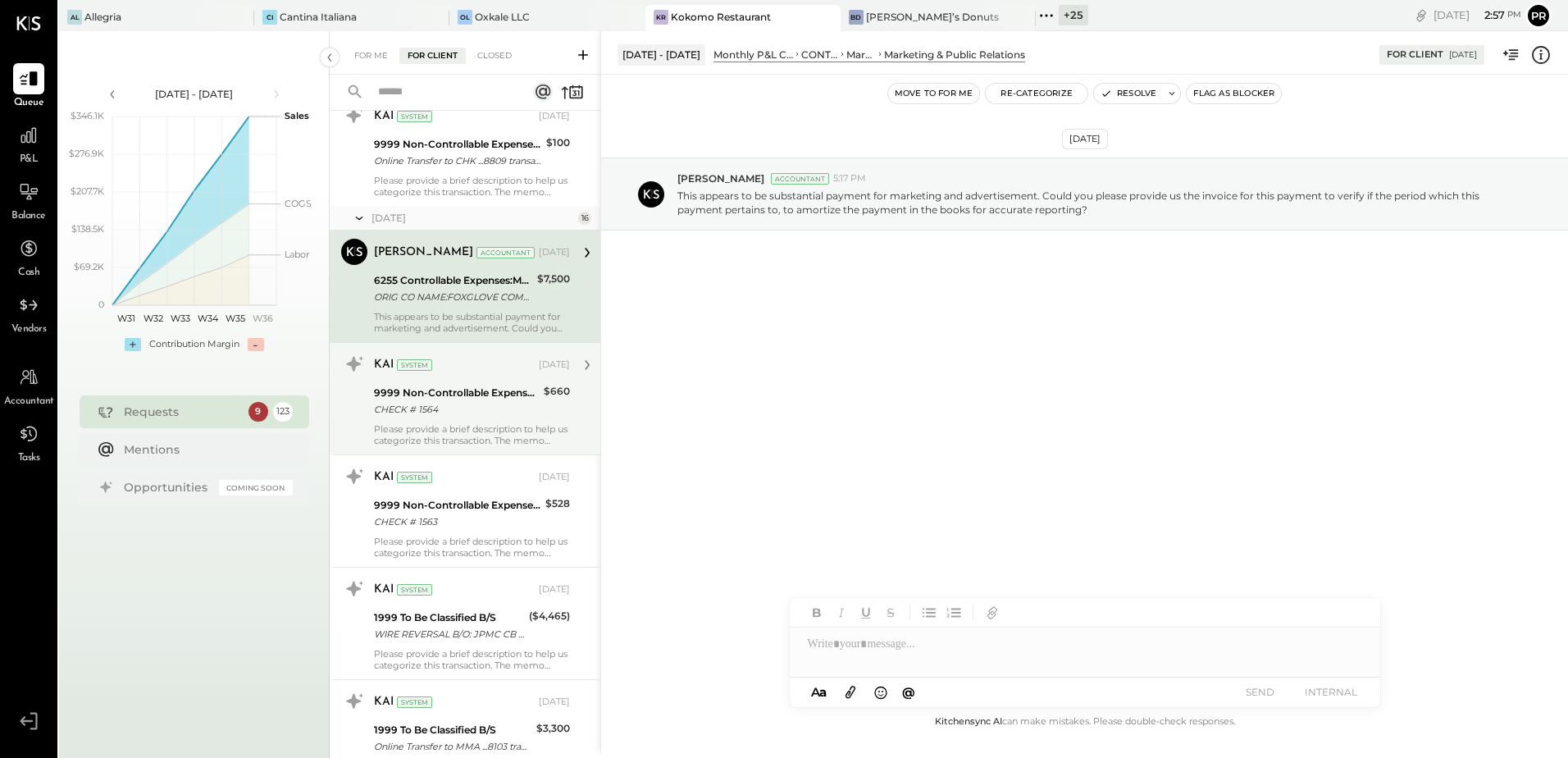
click at [481, 401] on div "9999 Non-Controllable Expenses:Other Income and Expenses:To Be Classified P&L" at bounding box center [456, 392] width 164 height 17
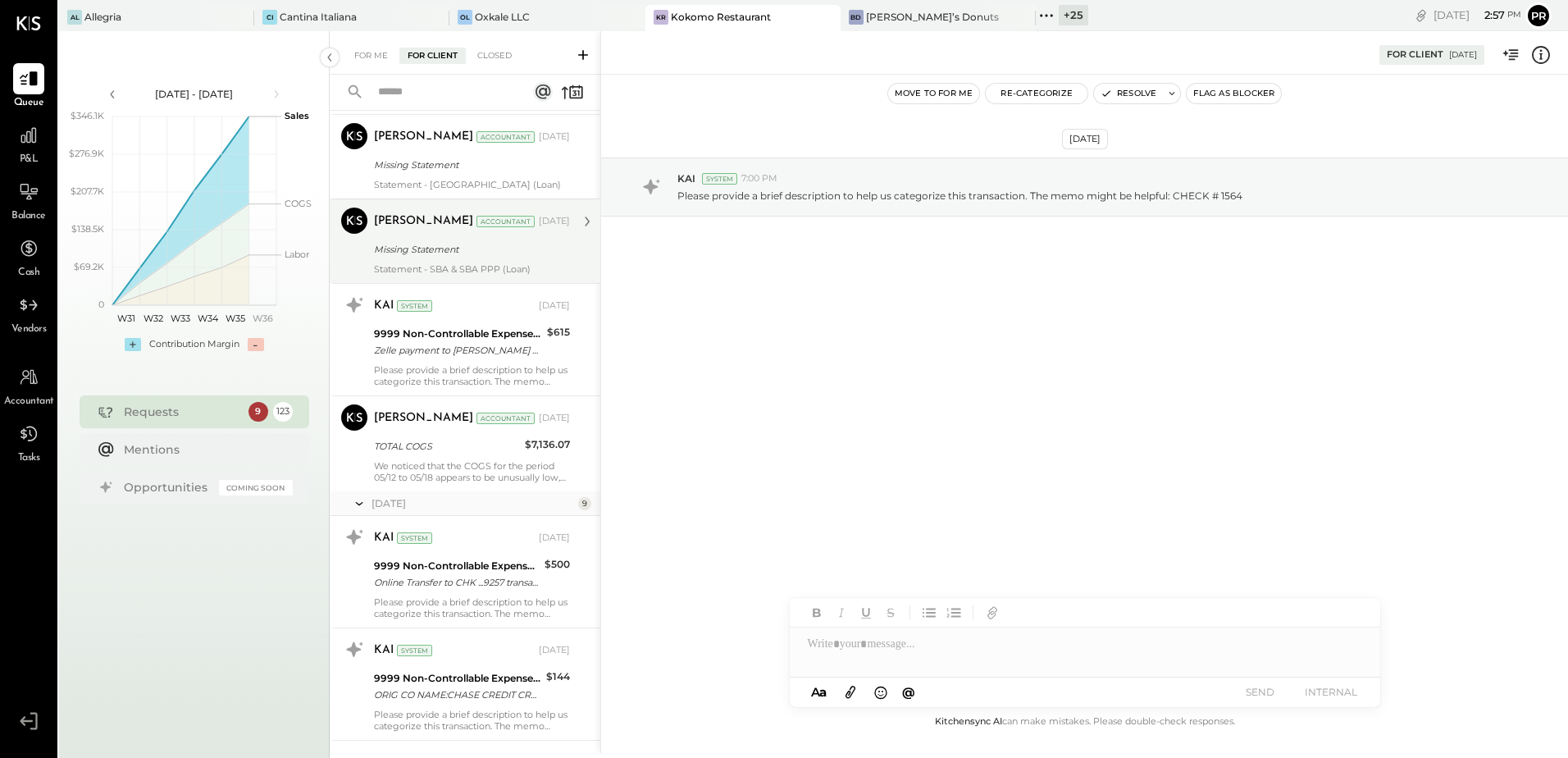
scroll to position [8651, 0]
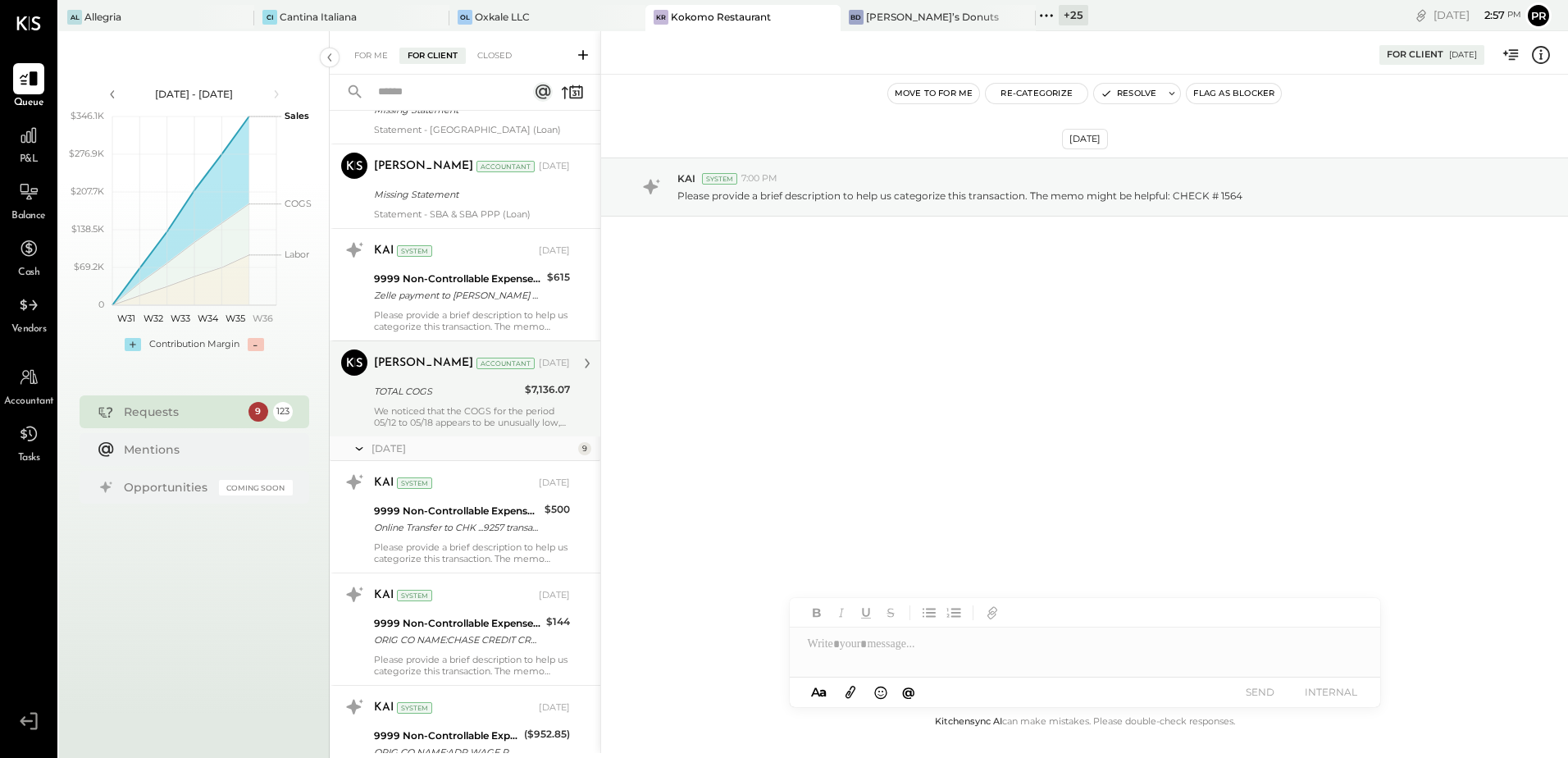
click at [510, 396] on div "TOTAL COGS" at bounding box center [447, 391] width 146 height 17
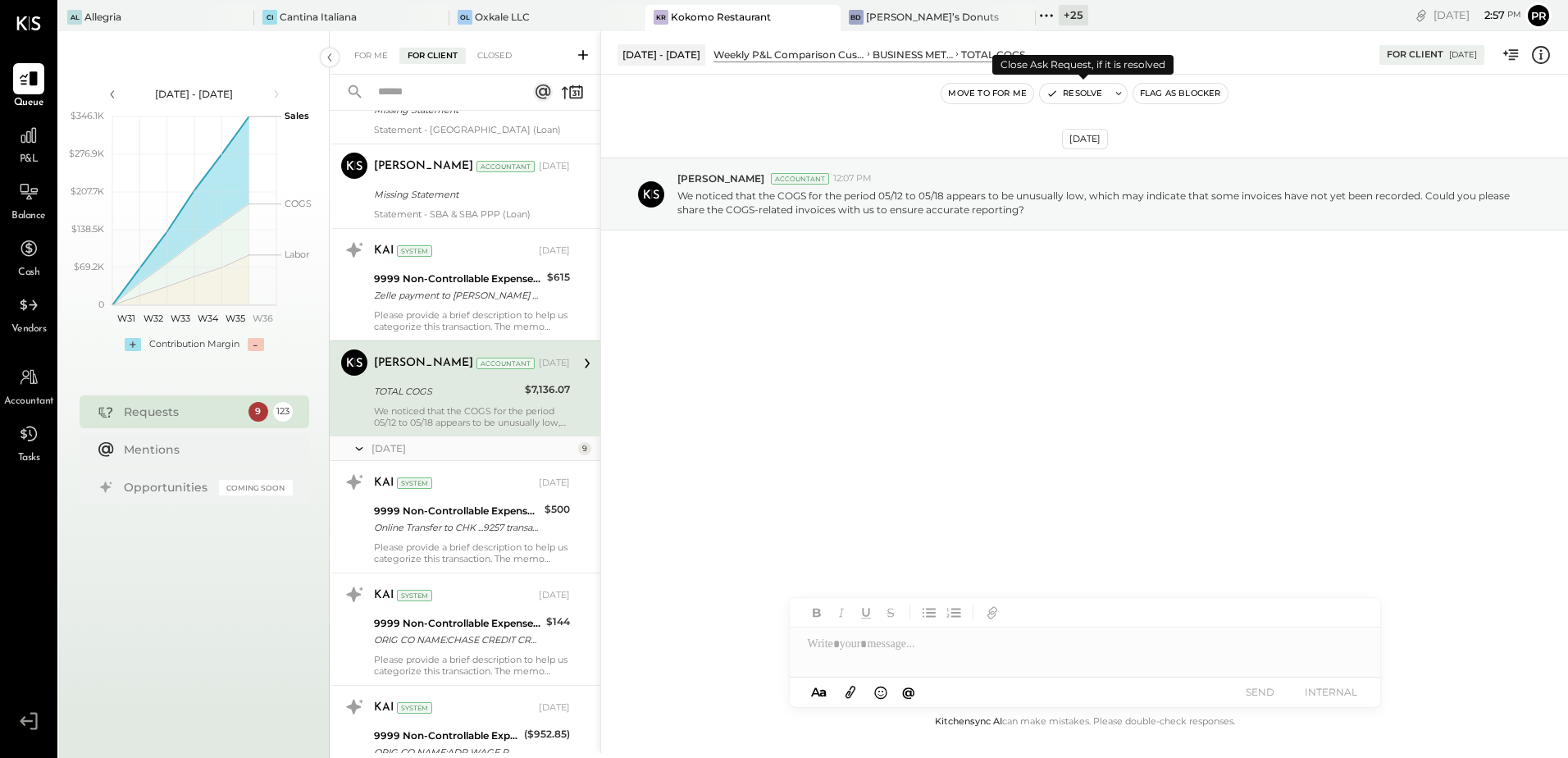
click at [1090, 94] on button "Resolve" at bounding box center [1074, 93] width 69 height 19
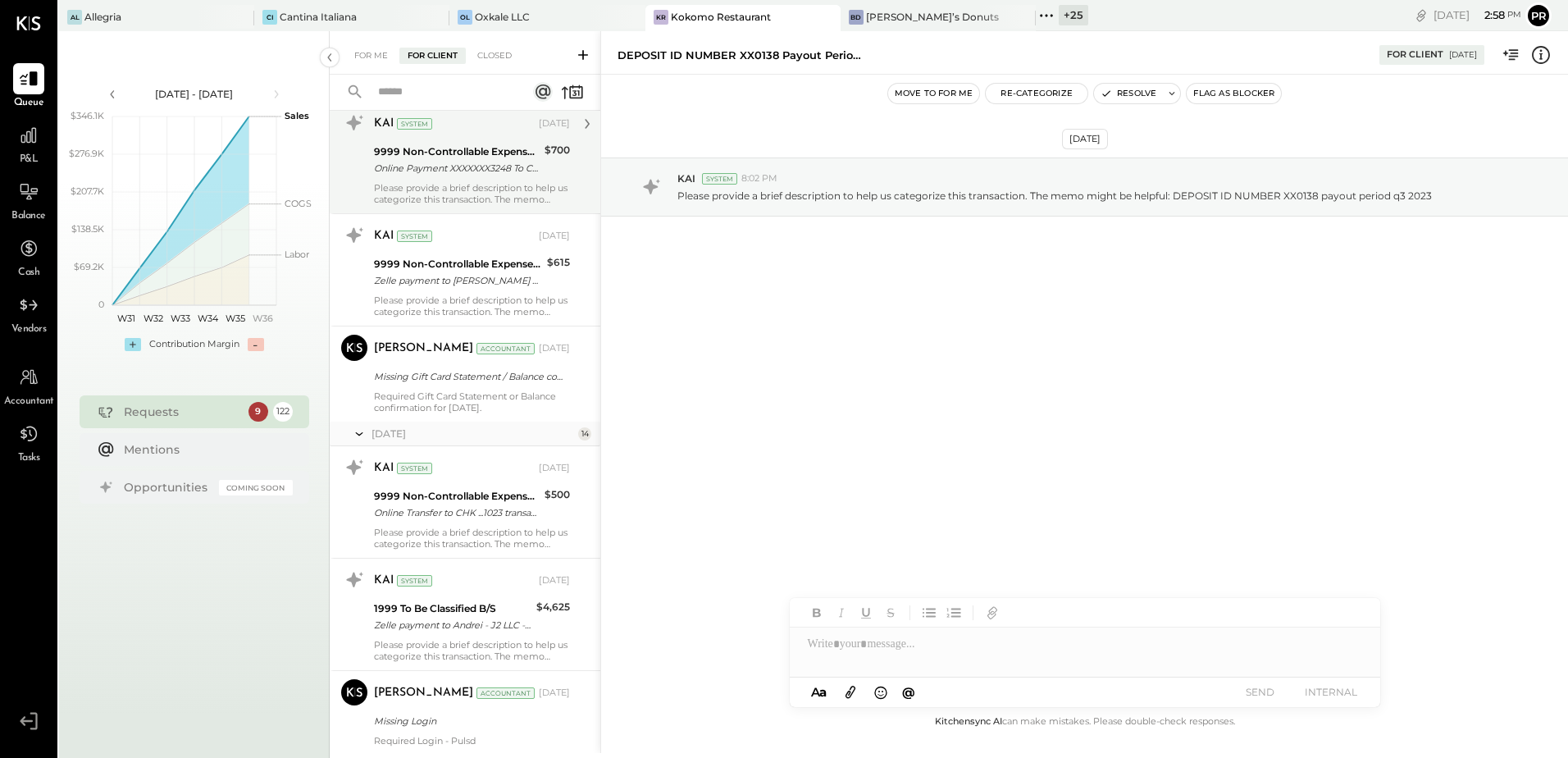
scroll to position [9635, 0]
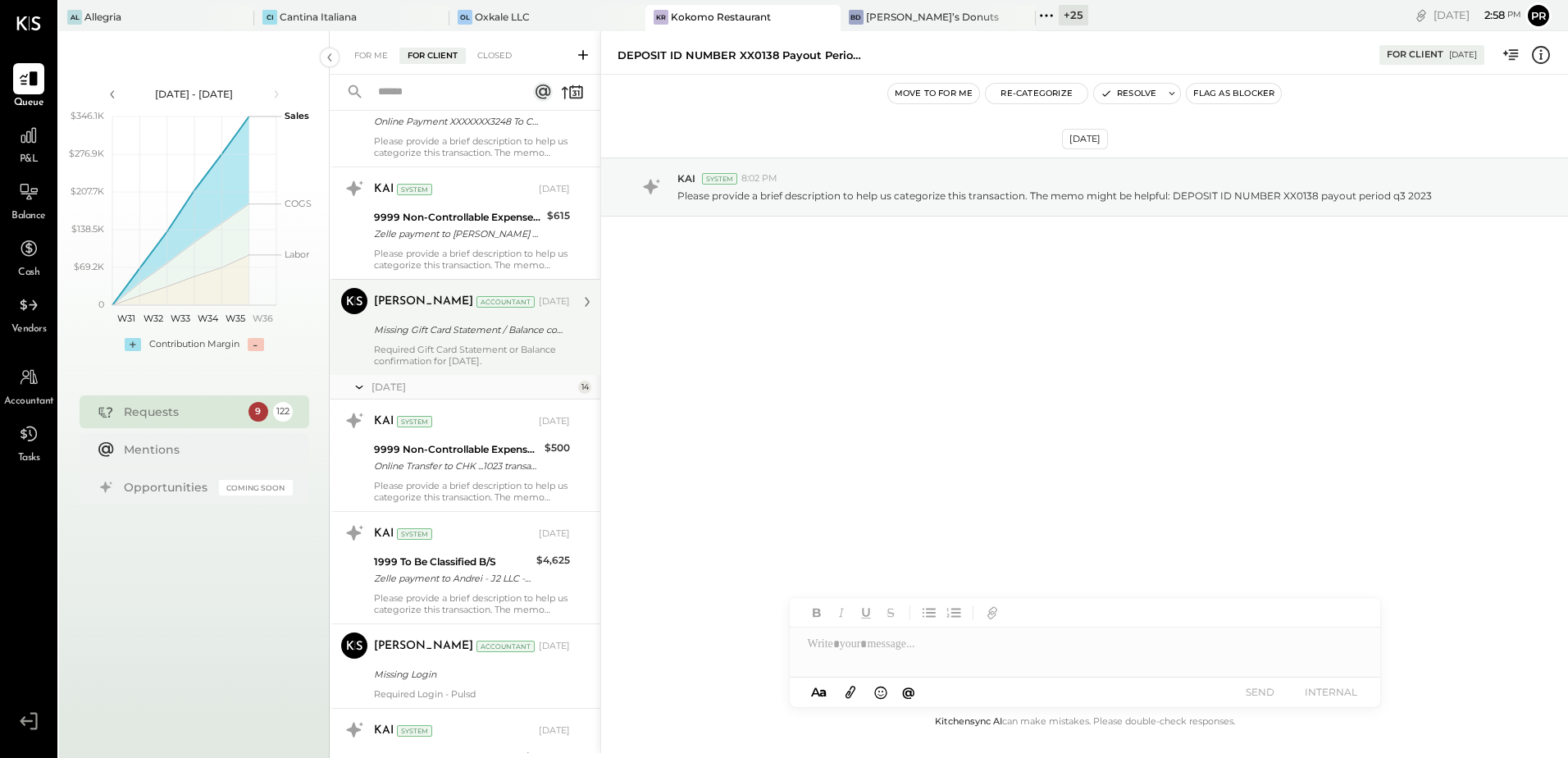
click at [489, 346] on div "Required Gift Card Statement or Balance confirmation for [DATE]." at bounding box center [471, 355] width 196 height 23
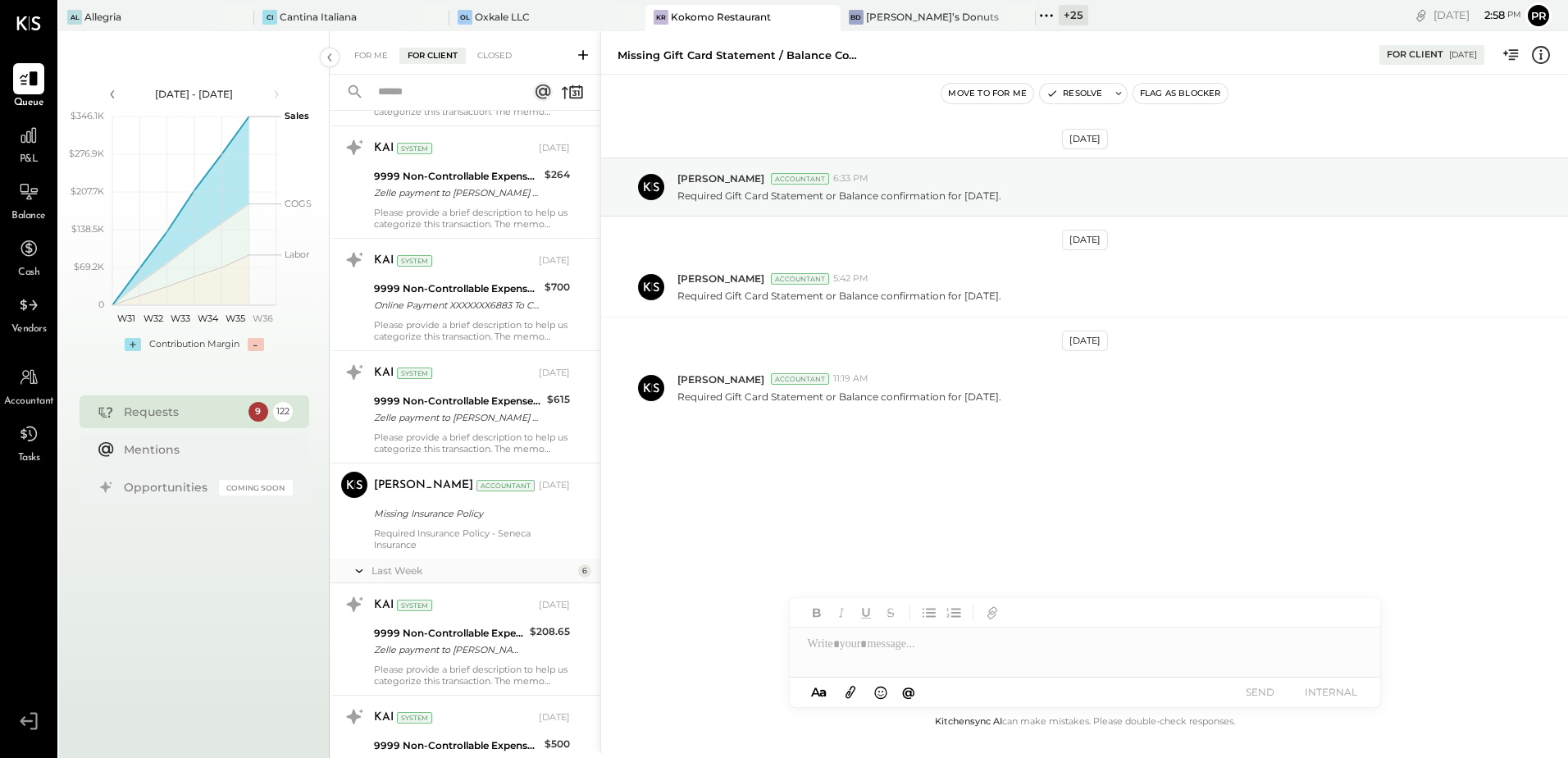
scroll to position [12177, 0]
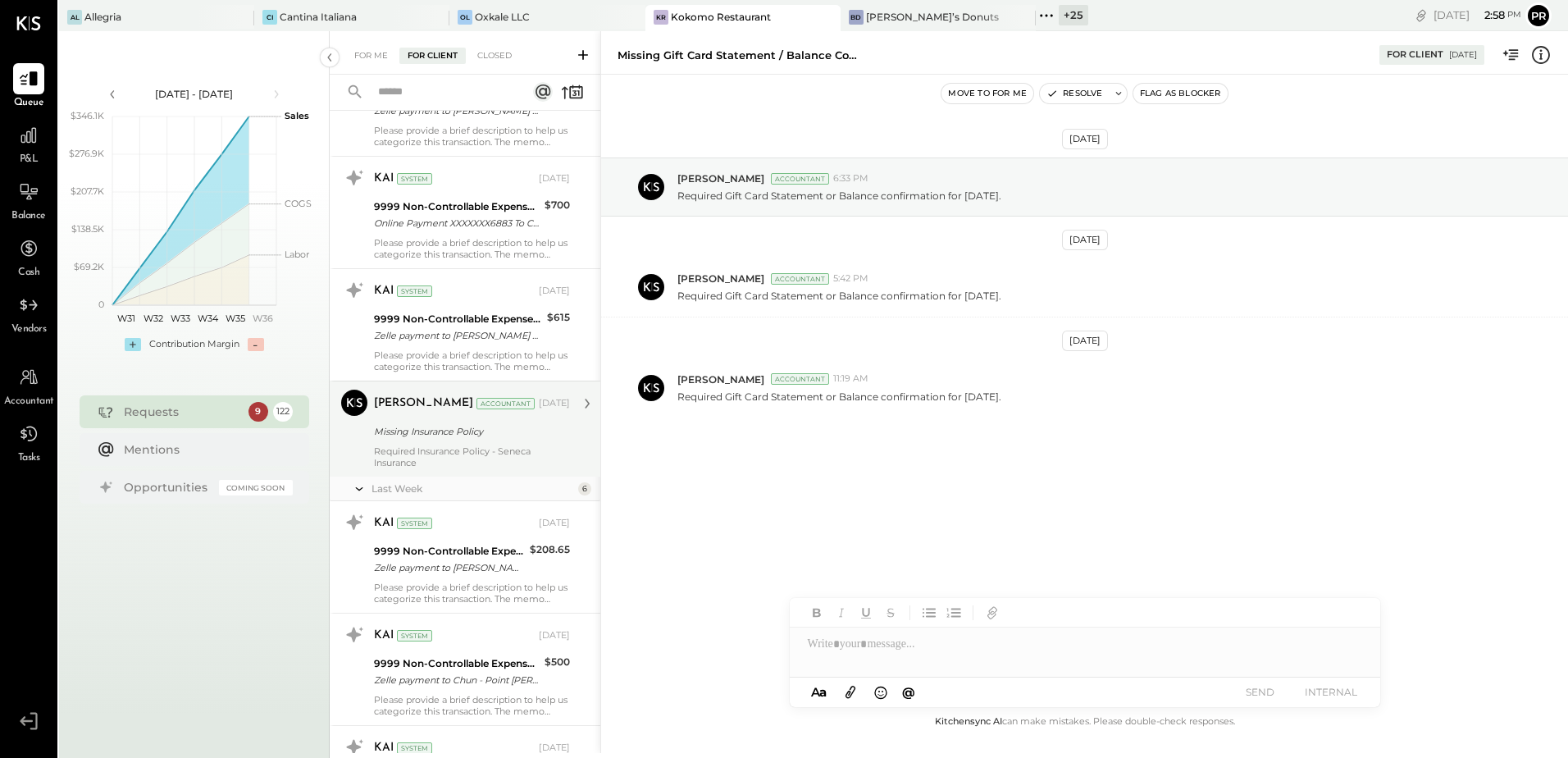
click at [524, 446] on div "Required Insurance Policy - Seneca Insurance" at bounding box center [471, 457] width 196 height 23
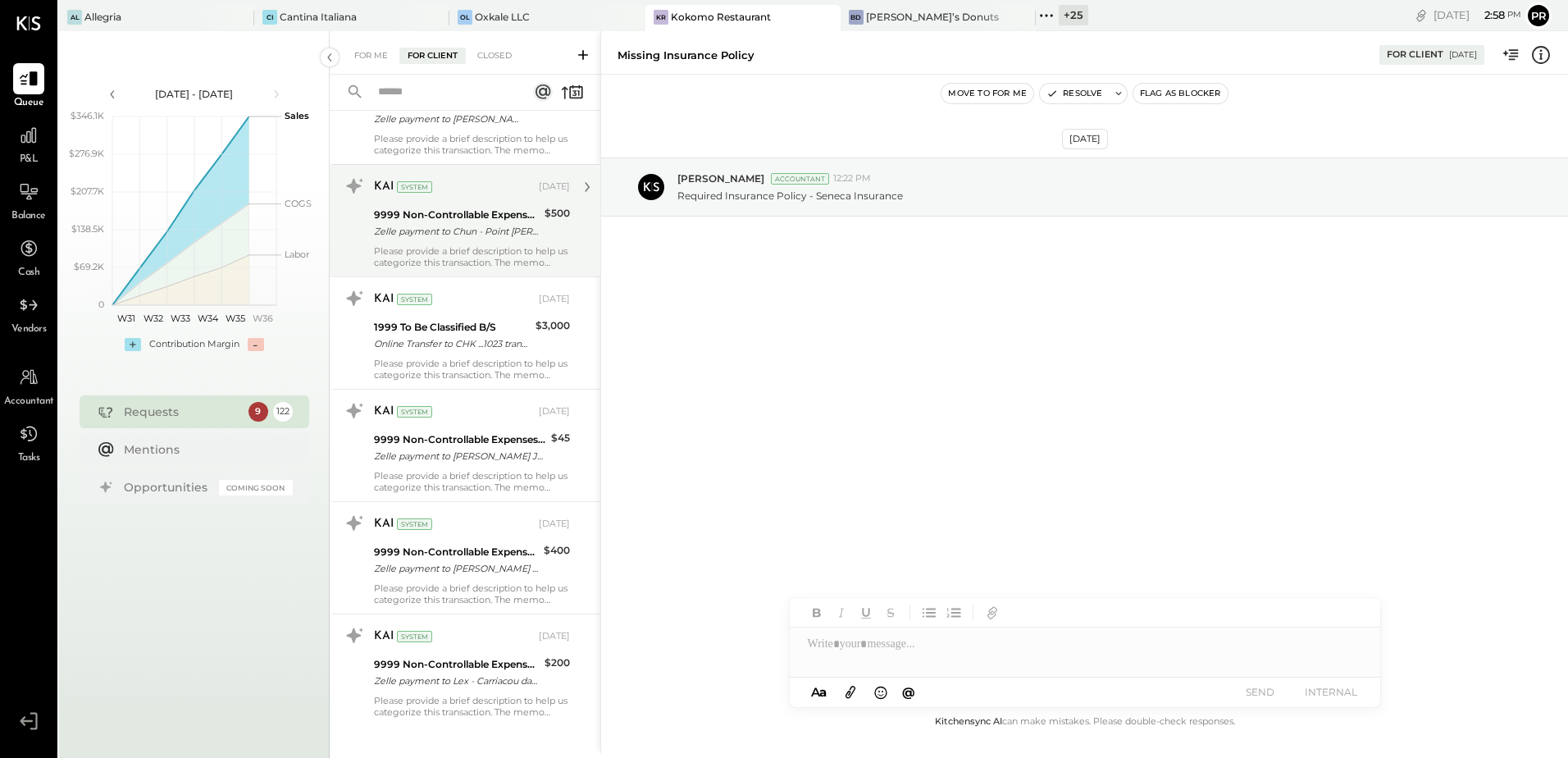
scroll to position [12644, 0]
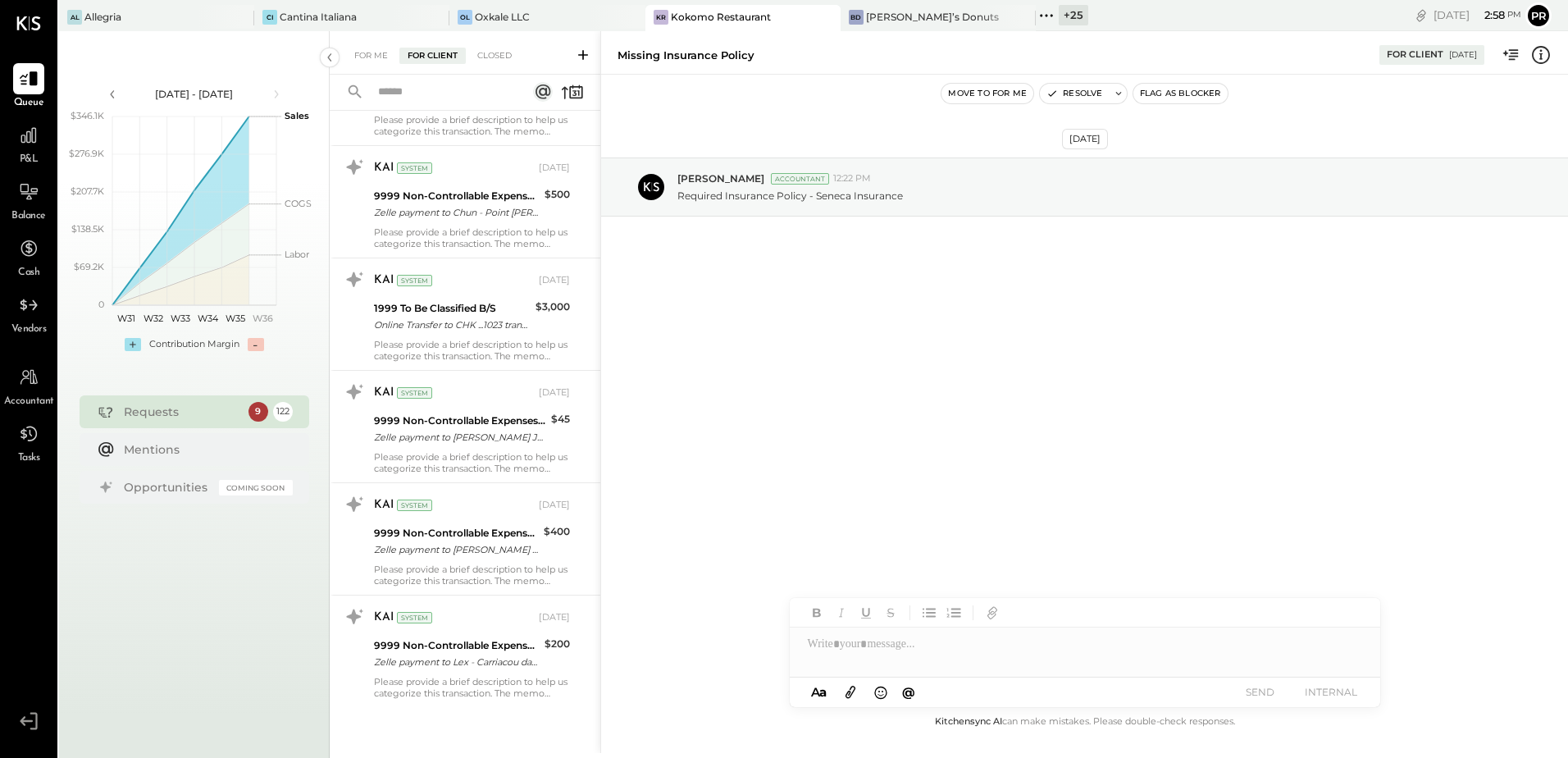
click at [432, 92] on input "text" at bounding box center [442, 92] width 149 height 27
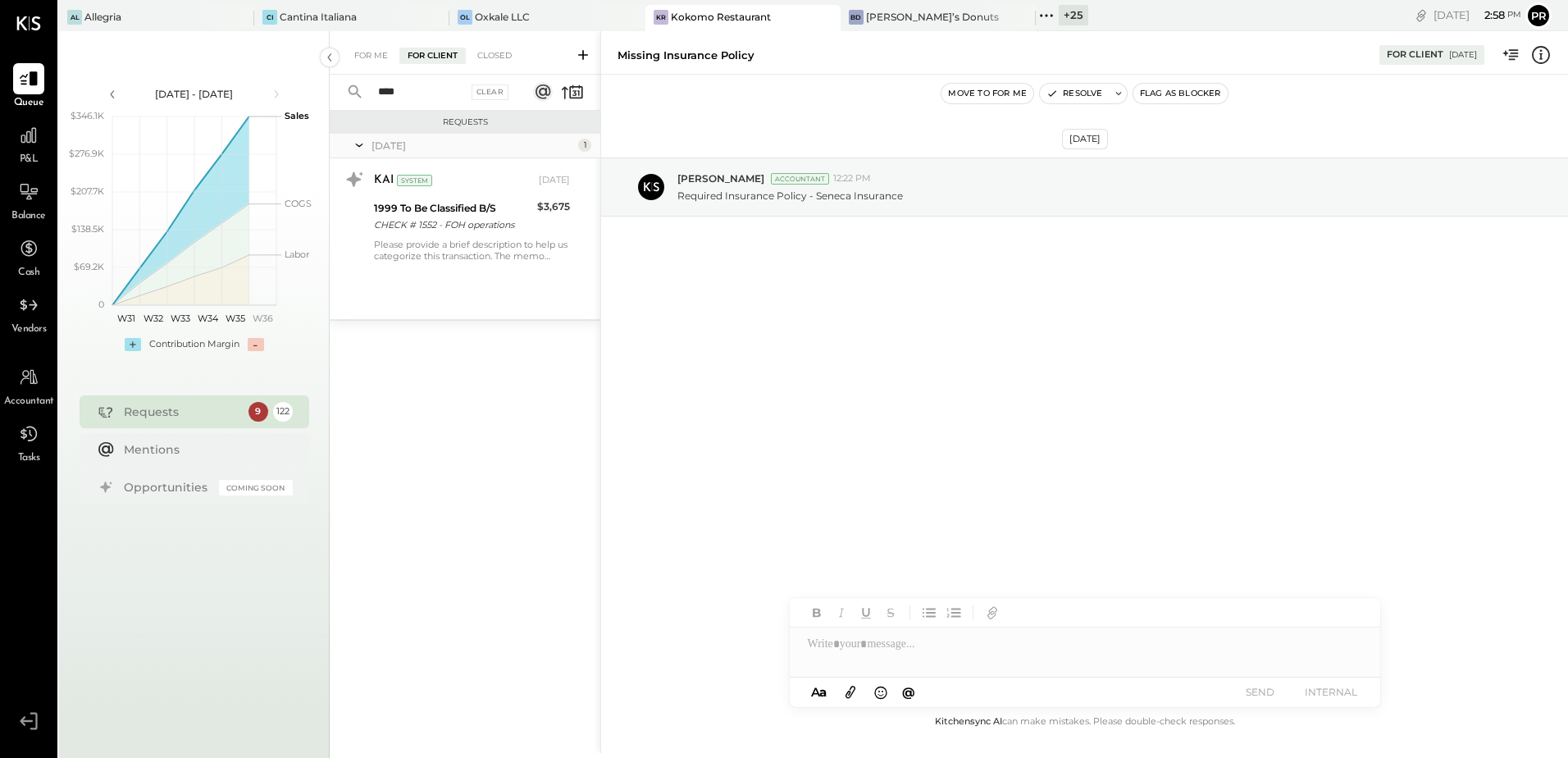
click at [434, 91] on input "****" at bounding box center [418, 92] width 99 height 27
type input "******"
click at [491, 217] on div "Missing Login" at bounding box center [469, 208] width 191 height 19
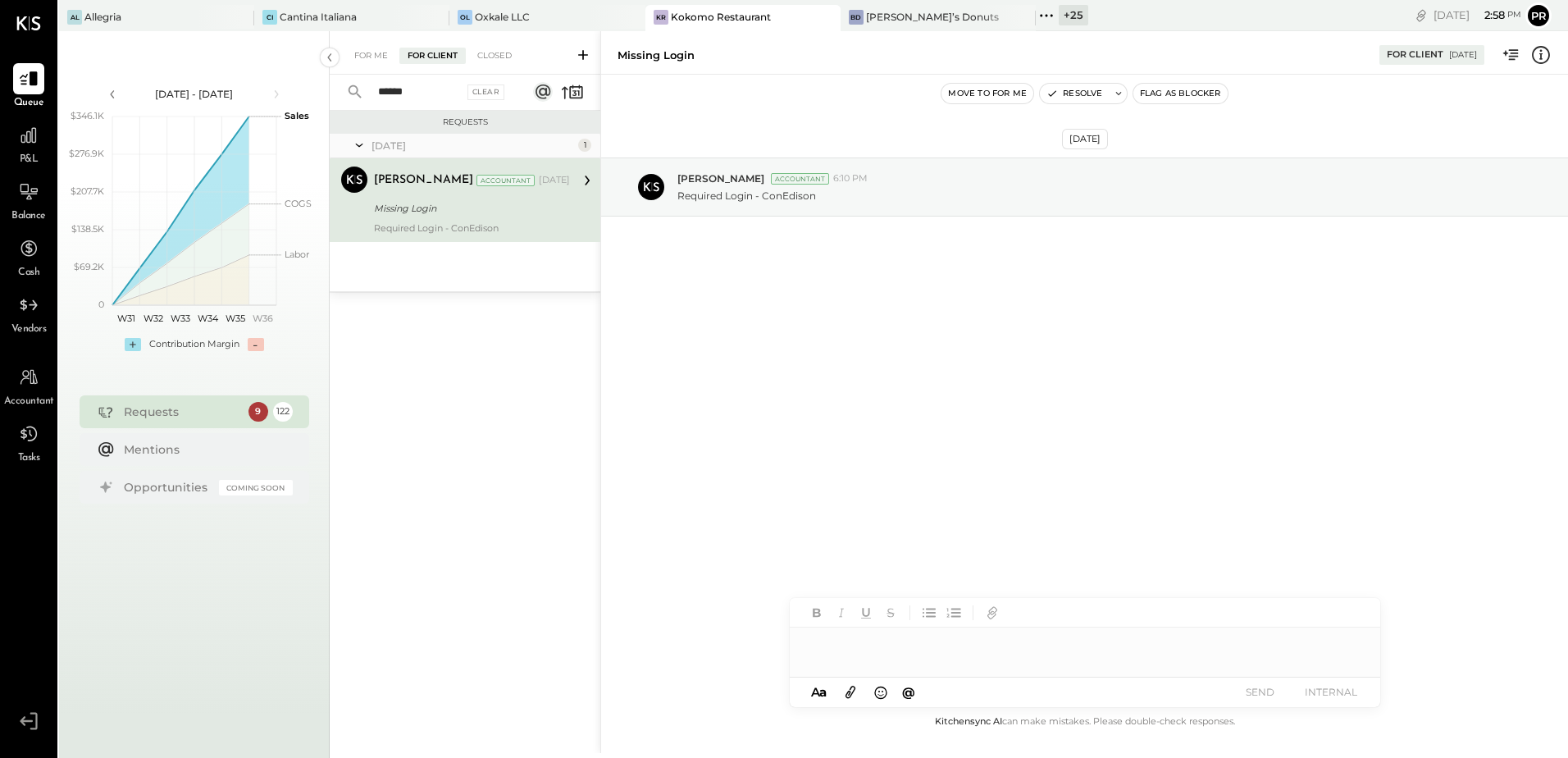
click at [905, 646] on div at bounding box center [1084, 644] width 591 height 33
click at [954, 638] on div "**********" at bounding box center [1084, 644] width 591 height 33
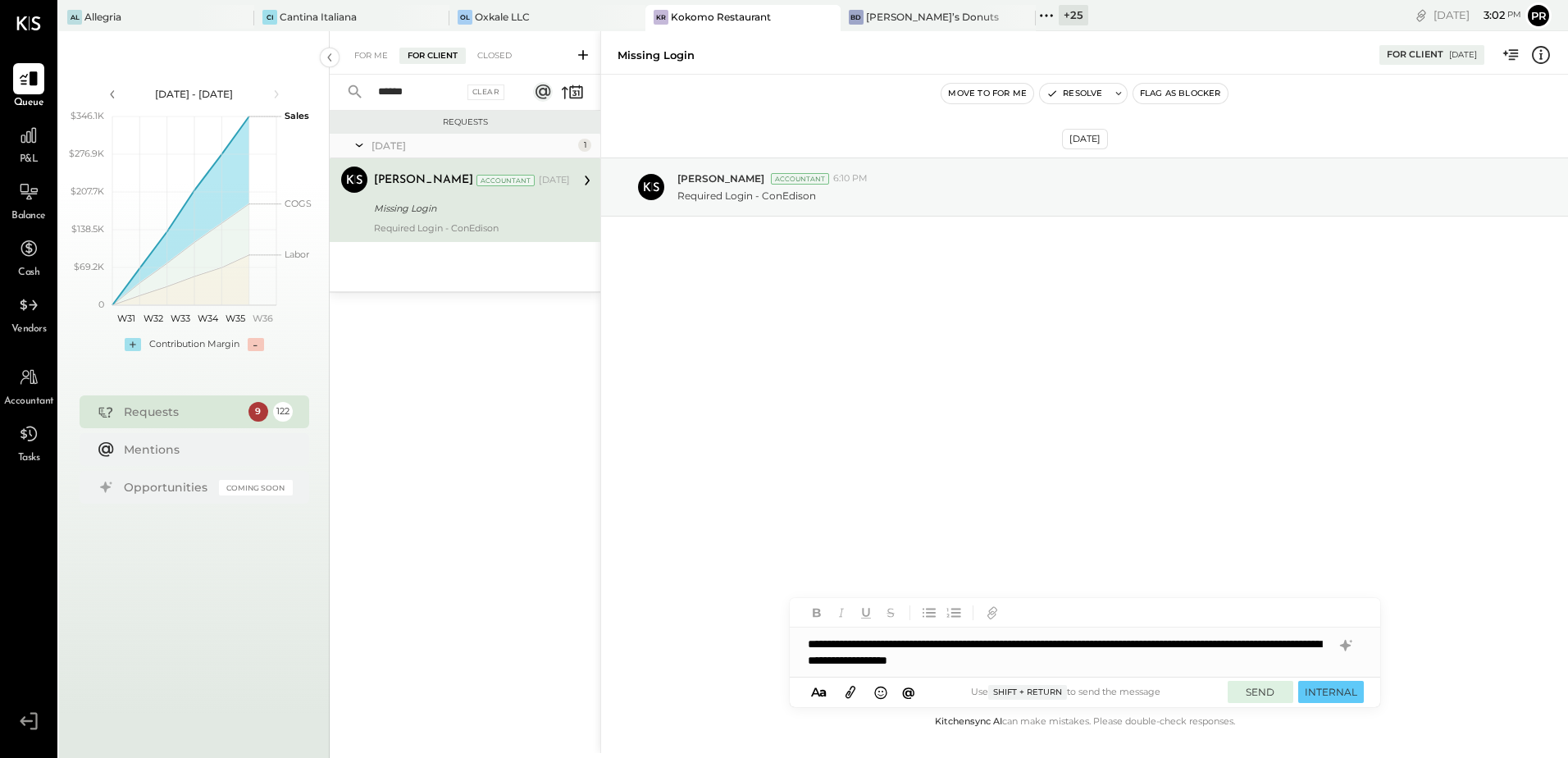
click at [1270, 687] on button "SEND" at bounding box center [1259, 691] width 65 height 22
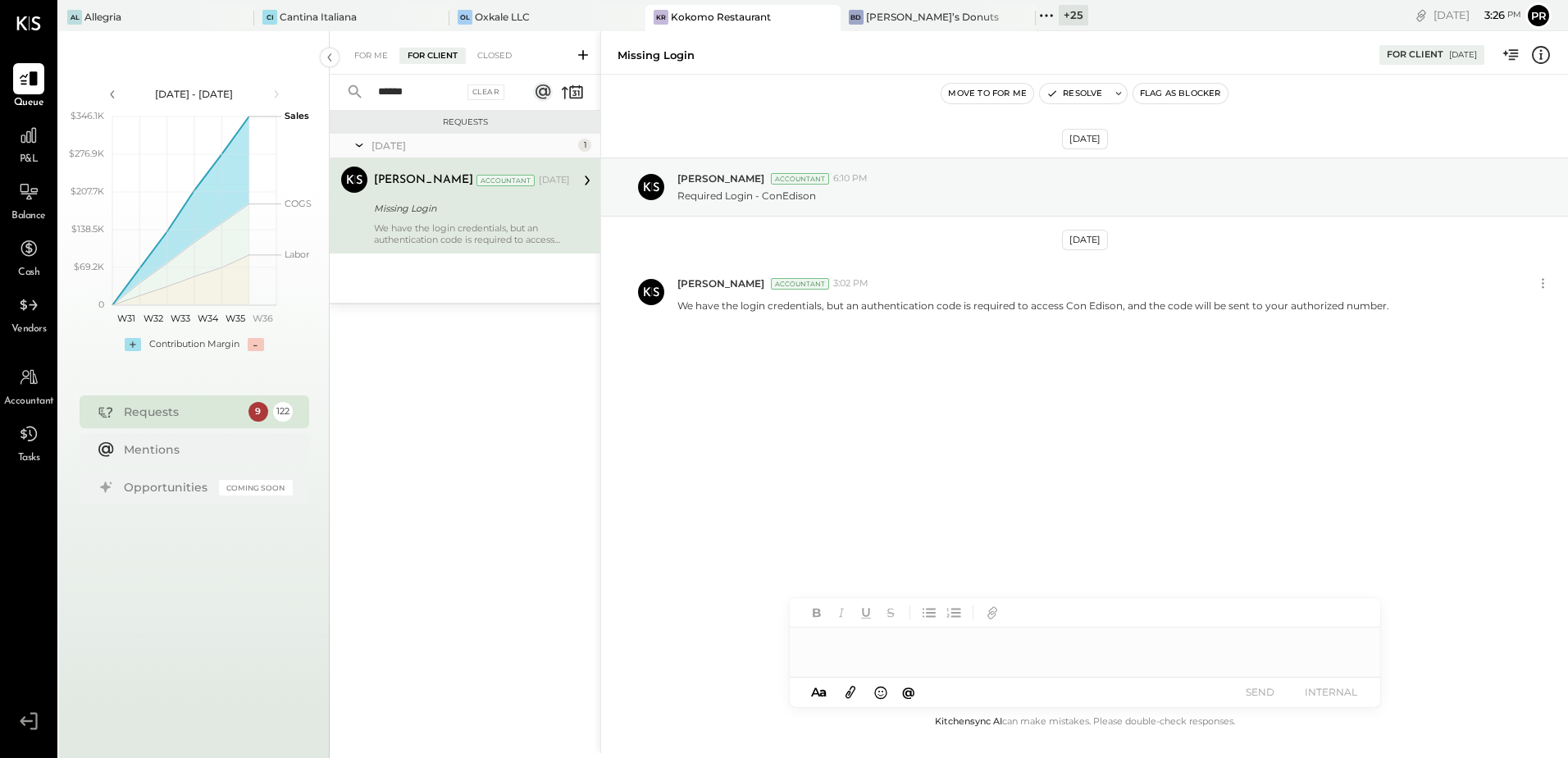
click at [419, 98] on input "******" at bounding box center [416, 92] width 95 height 27
click at [419, 98] on input "******" at bounding box center [416, 92] width 95 height 27
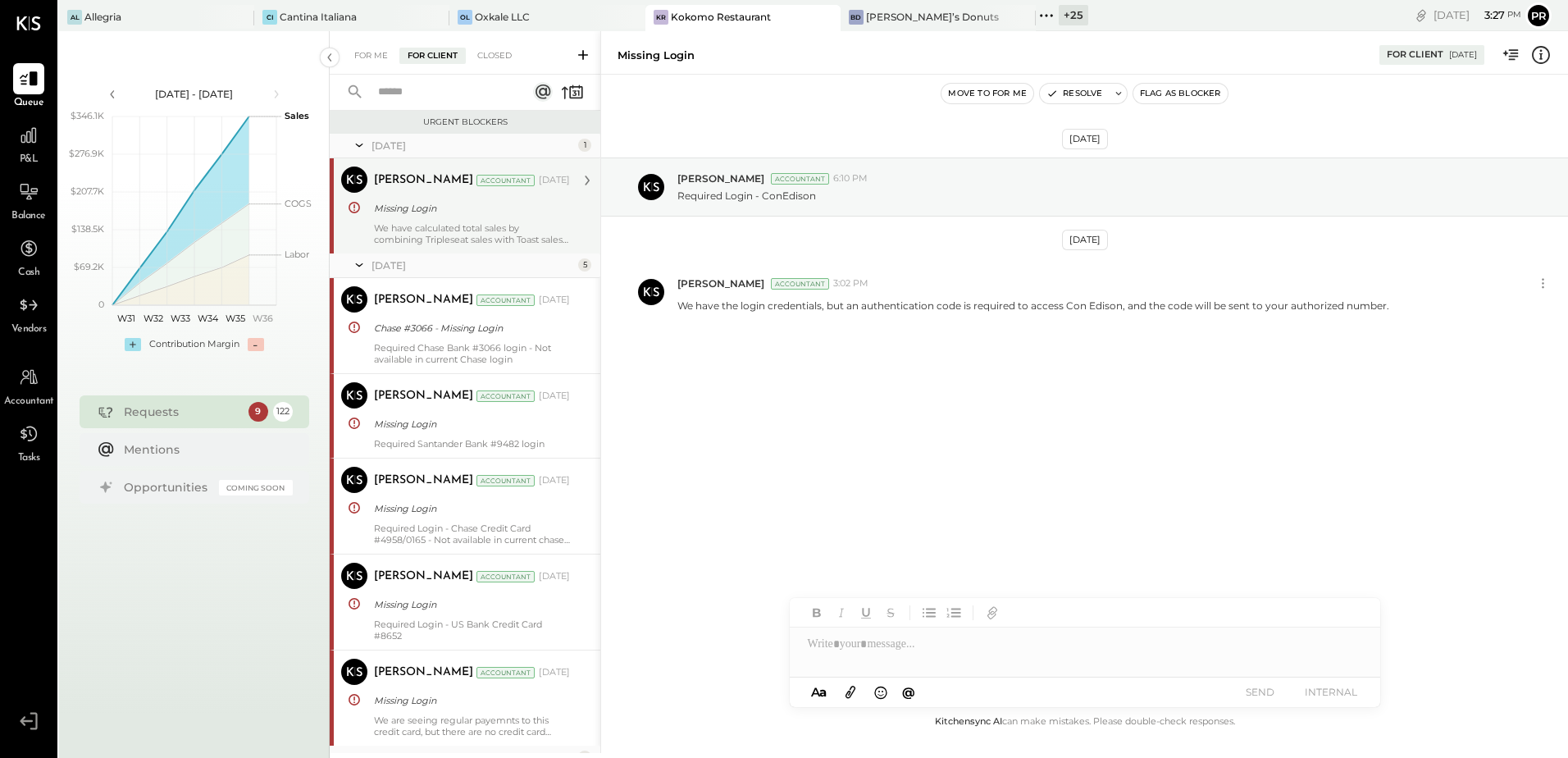
click at [495, 233] on div "We have calculated total sales by combining Tripleseat sales with Toast sales a…" at bounding box center [471, 234] width 196 height 23
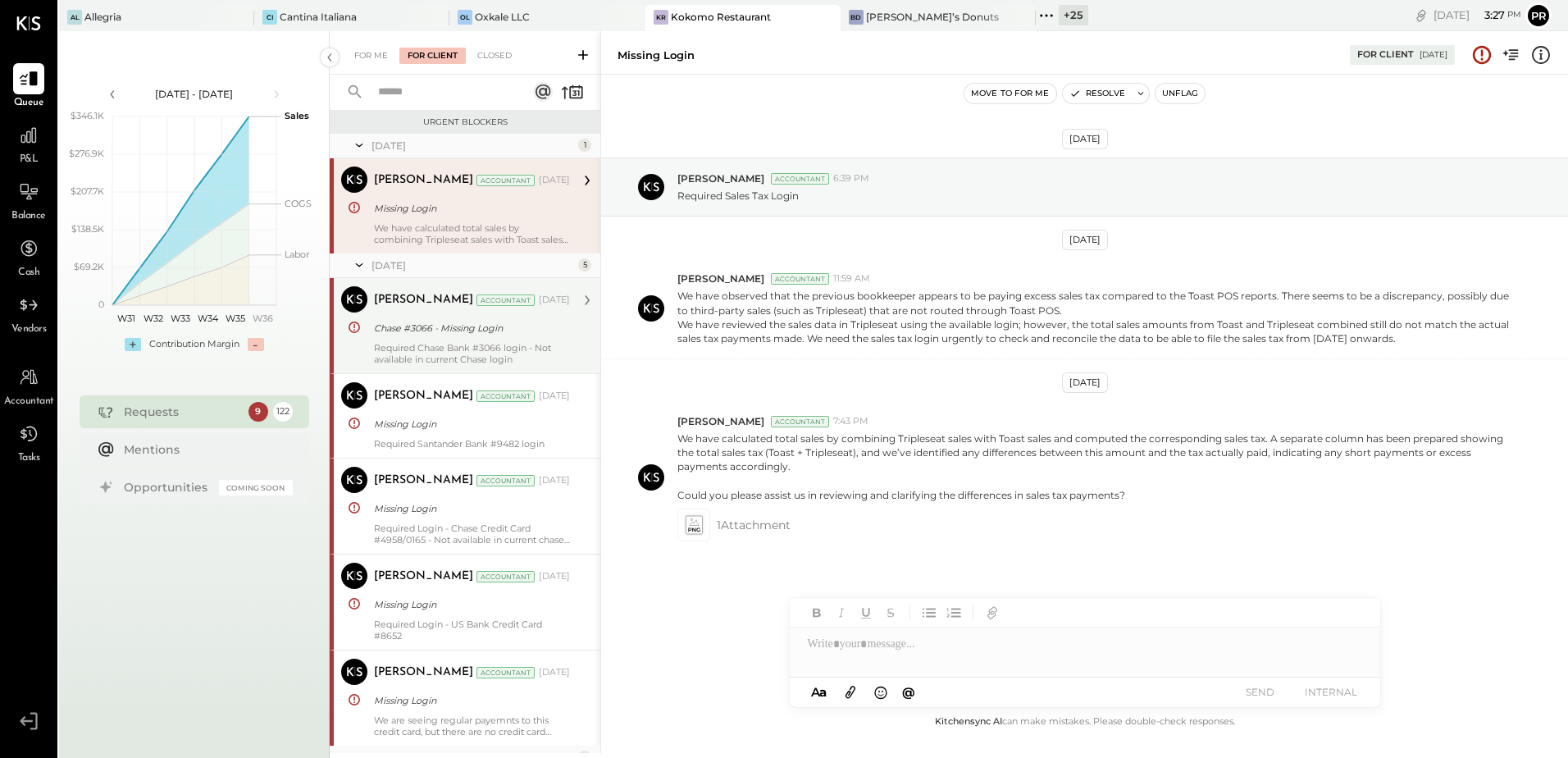
click at [495, 359] on div "Required Chase Bank #3066 login - Not available in current Chase login" at bounding box center [471, 353] width 196 height 23
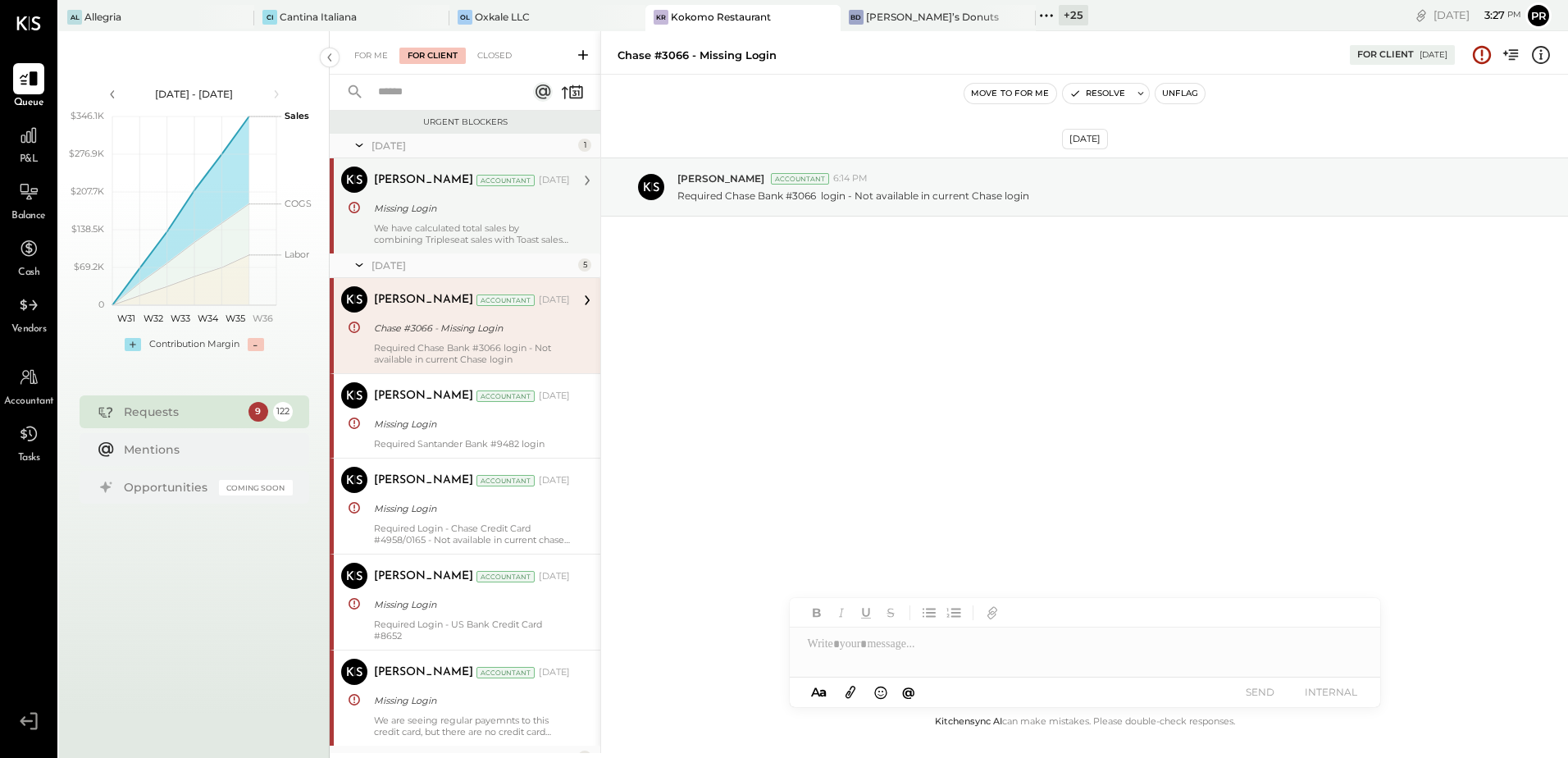
click at [575, 52] on icon at bounding box center [583, 54] width 17 height 17
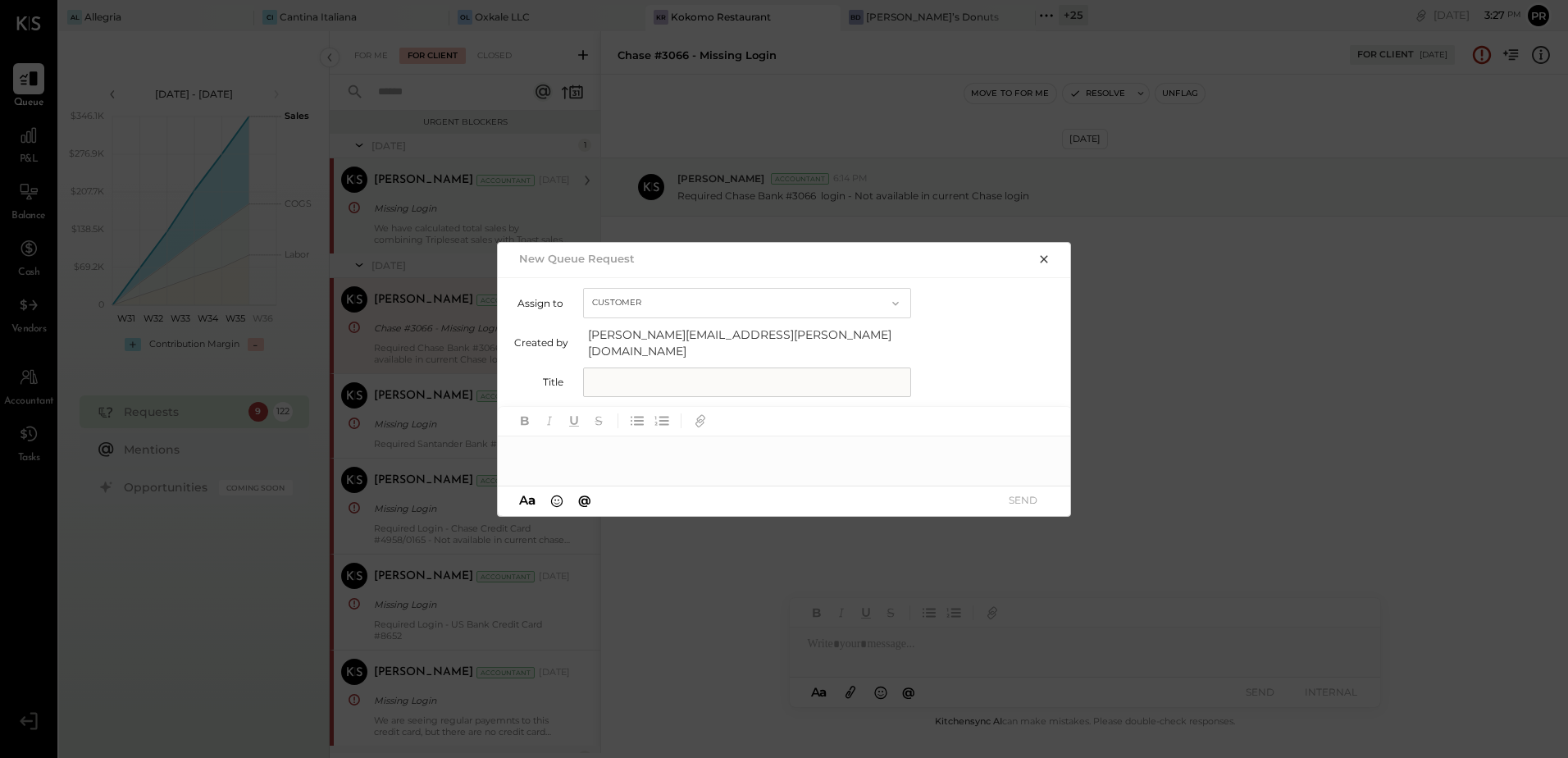
click at [648, 369] on input "text" at bounding box center [747, 381] width 328 height 29
click at [660, 373] on input "**********" at bounding box center [747, 381] width 328 height 29
type input "**********"
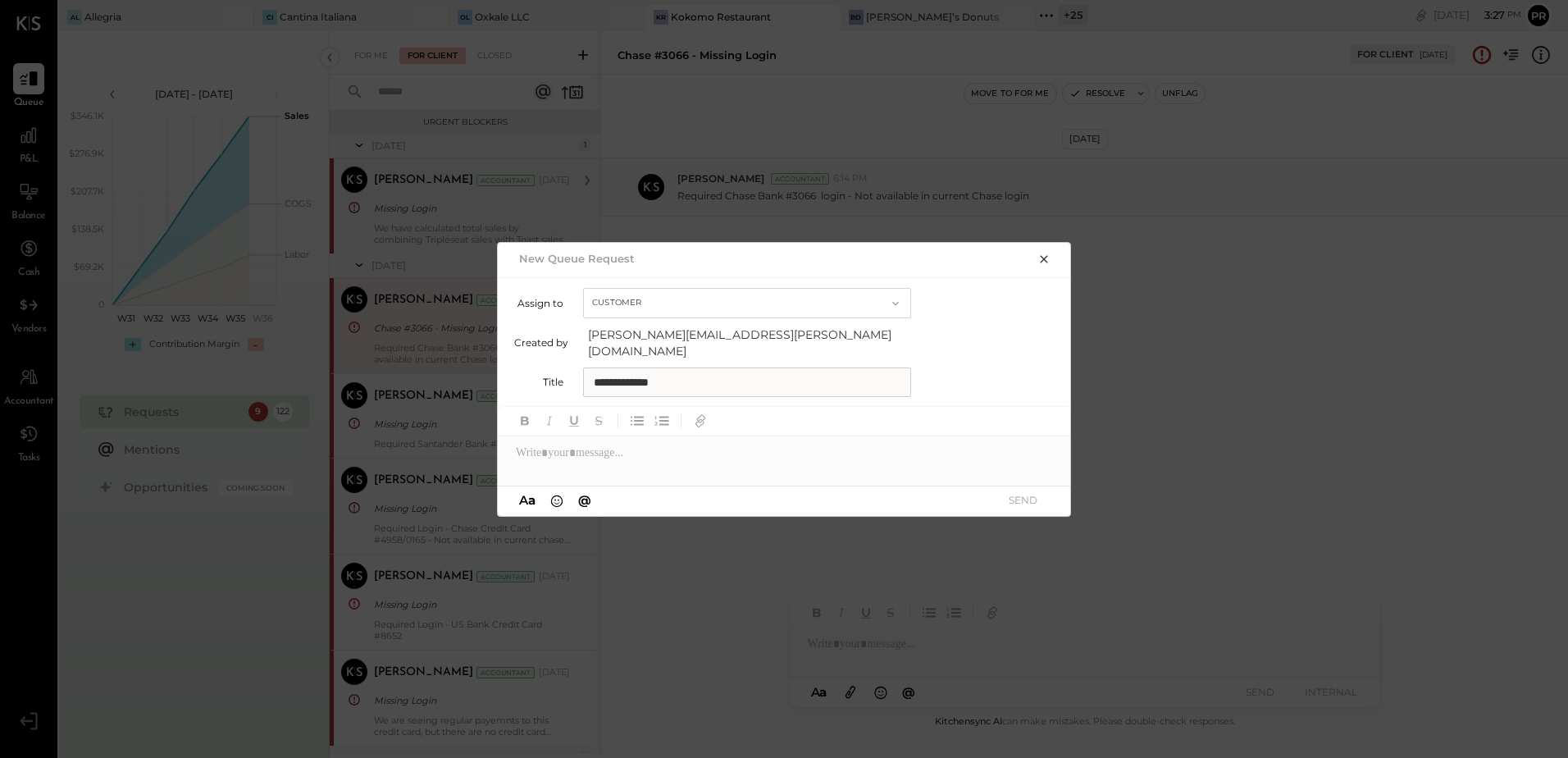
click at [622, 453] on div at bounding box center [784, 452] width 574 height 33
click at [581, 450] on div at bounding box center [784, 452] width 574 height 33
paste div
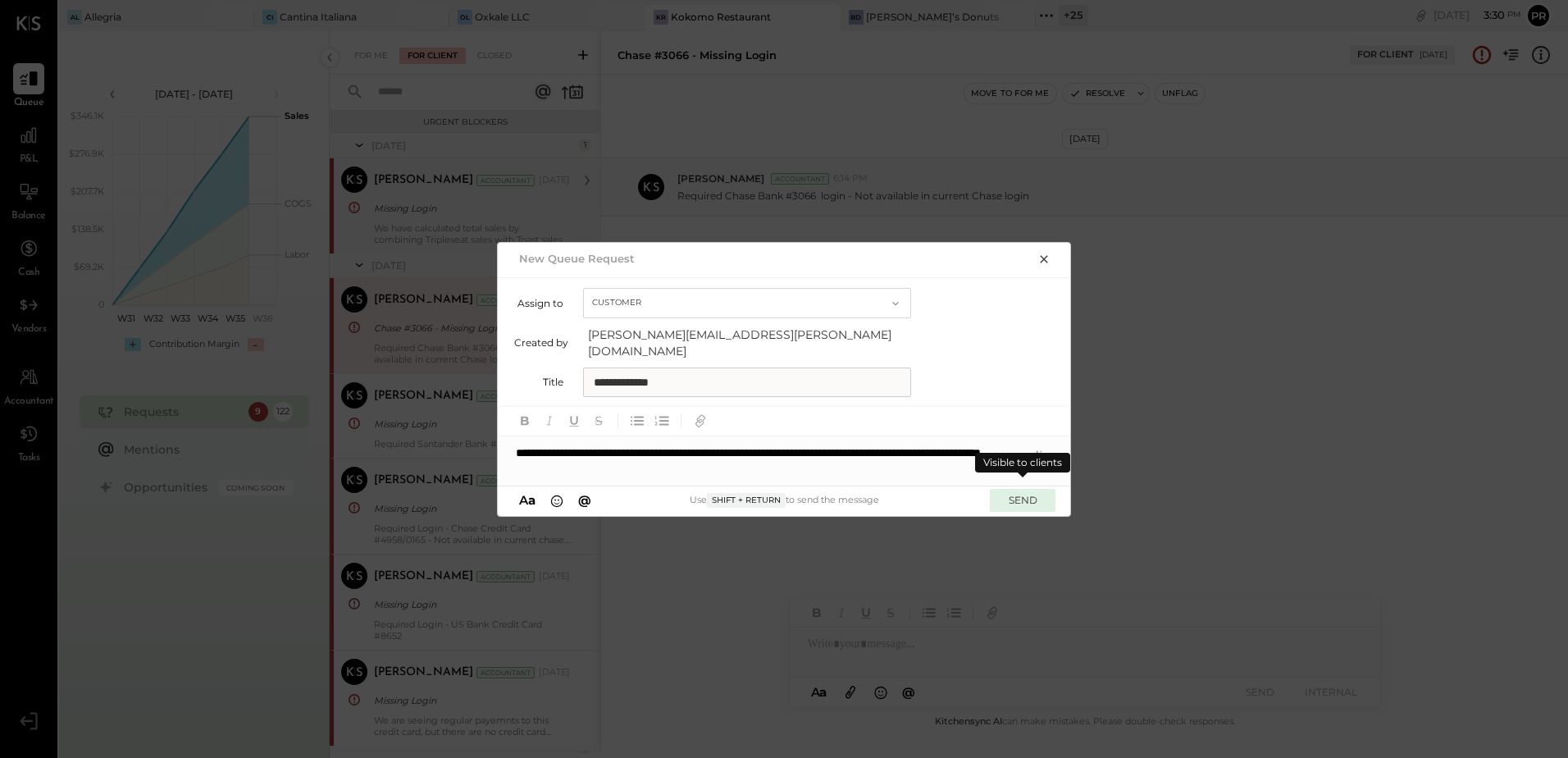
click at [1022, 488] on button "SEND" at bounding box center [1022, 499] width 65 height 22
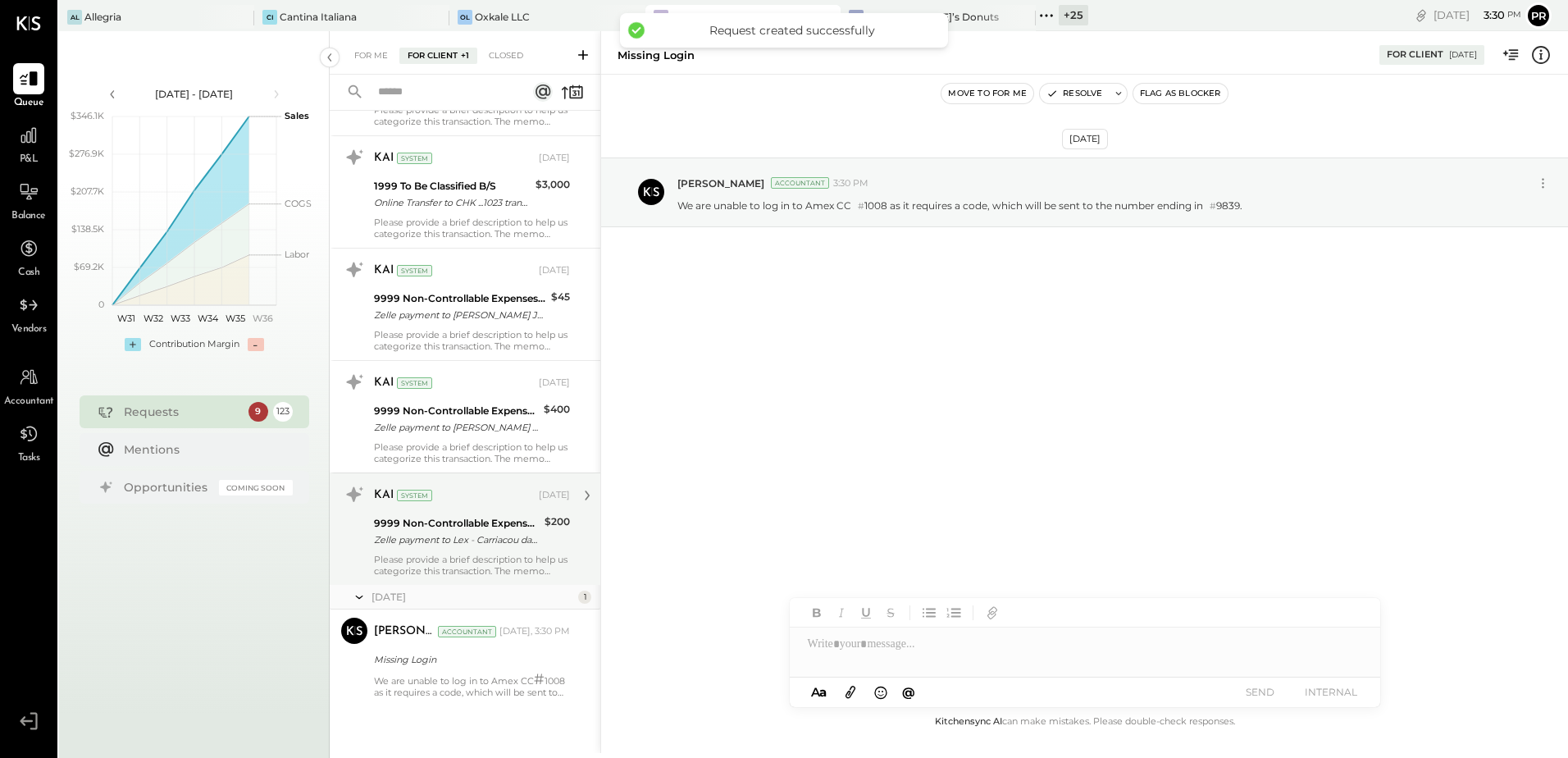
scroll to position [12777, 0]
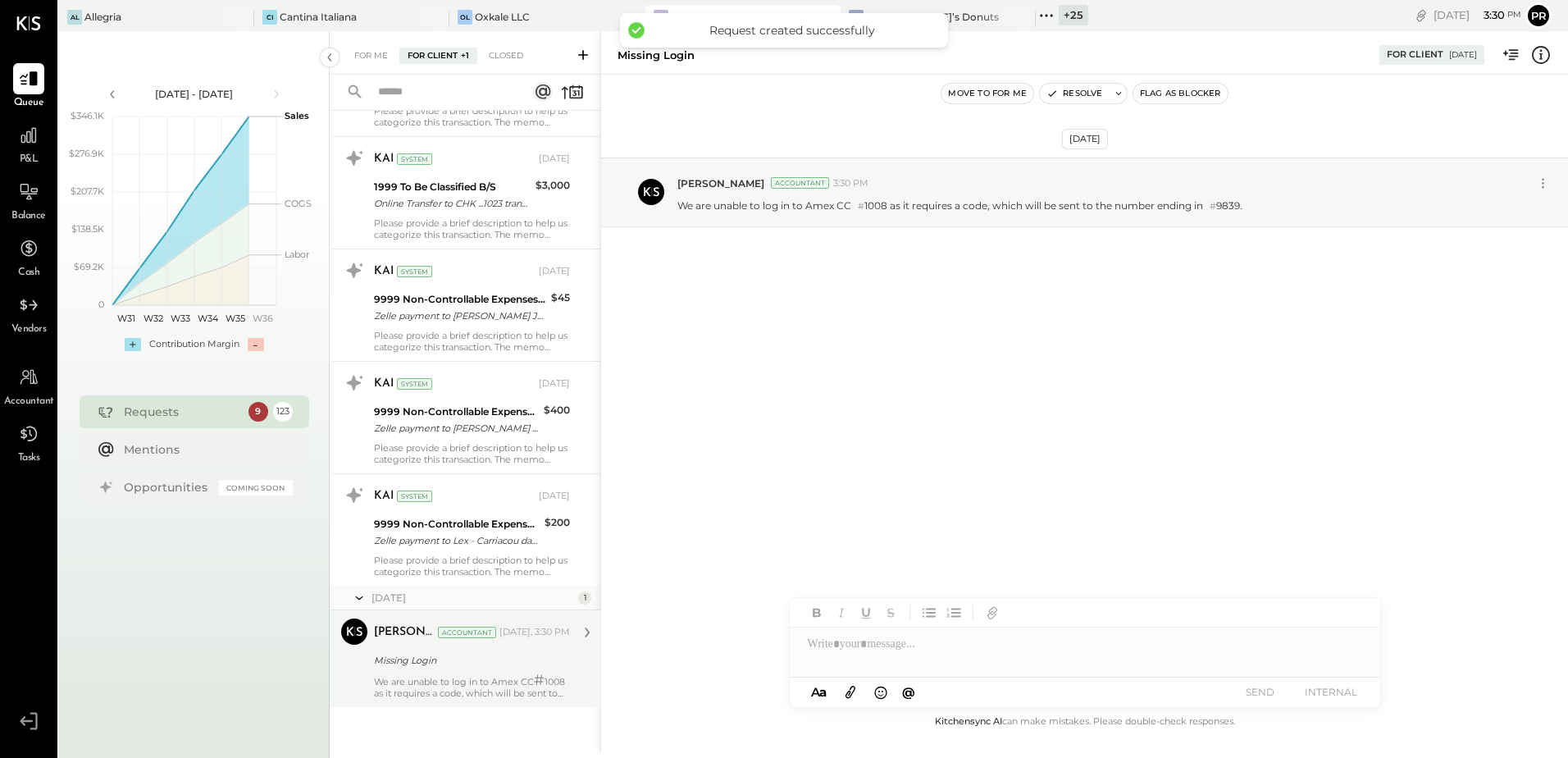
click at [483, 673] on div "[PERSON_NAME] Accountant [DATE], 3:30 PM Missing Login We are unable to log in …" at bounding box center [471, 658] width 196 height 81
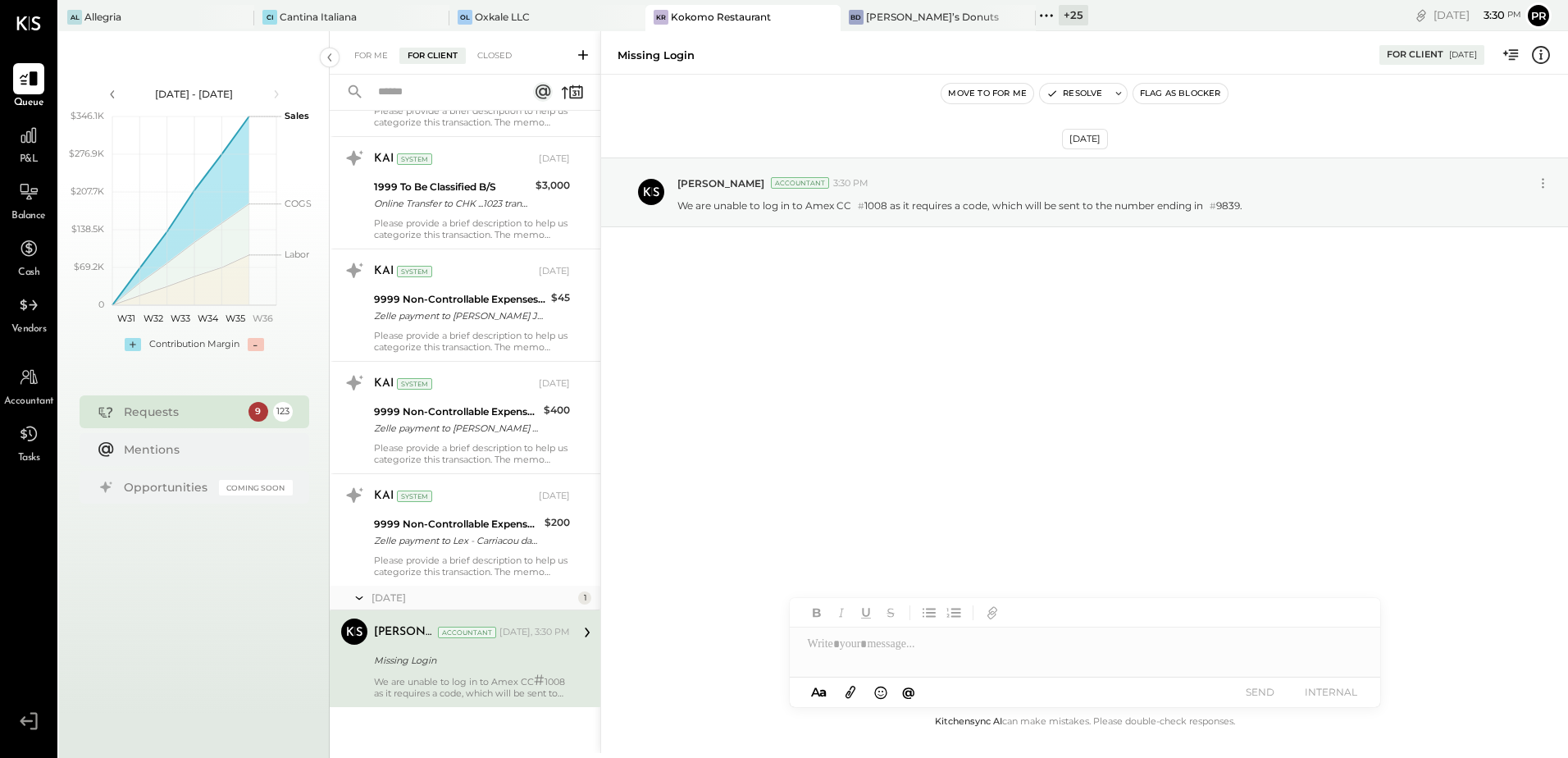
click at [1162, 91] on button "Flag as Blocker" at bounding box center [1181, 93] width 94 height 19
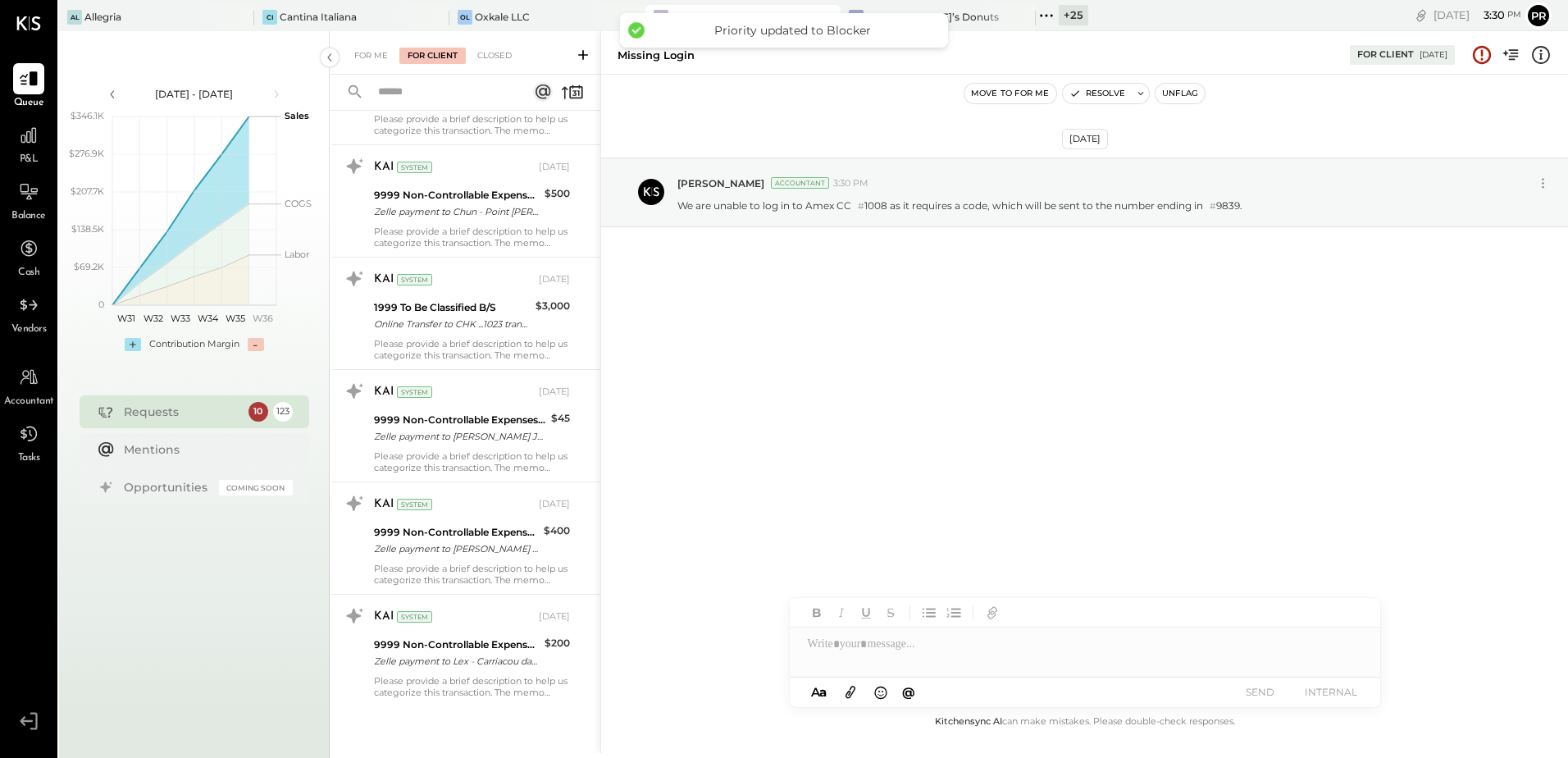
scroll to position [700, 0]
